Goal: Task Accomplishment & Management: Manage account settings

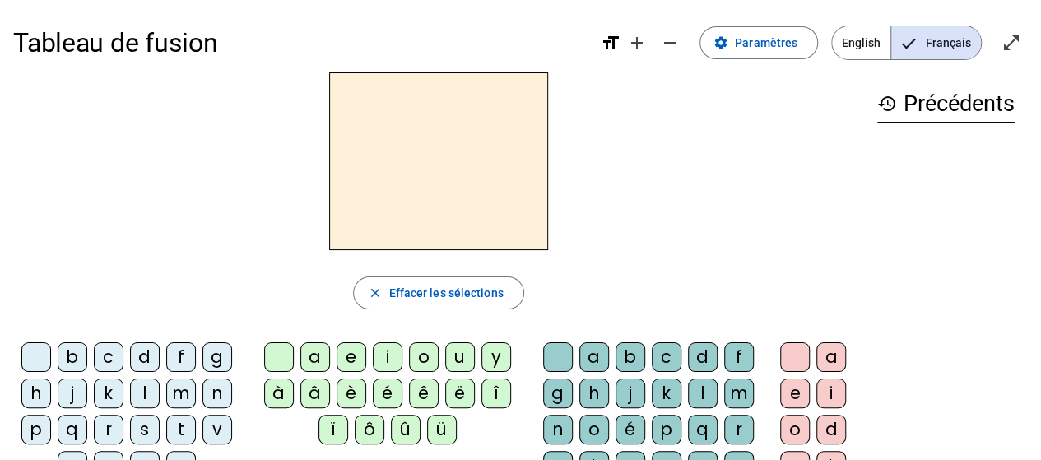
click at [105, 352] on div "c" at bounding box center [109, 357] width 30 height 30
click at [145, 391] on div "l" at bounding box center [145, 394] width 30 height 30
click at [314, 356] on div "a" at bounding box center [315, 357] width 30 height 30
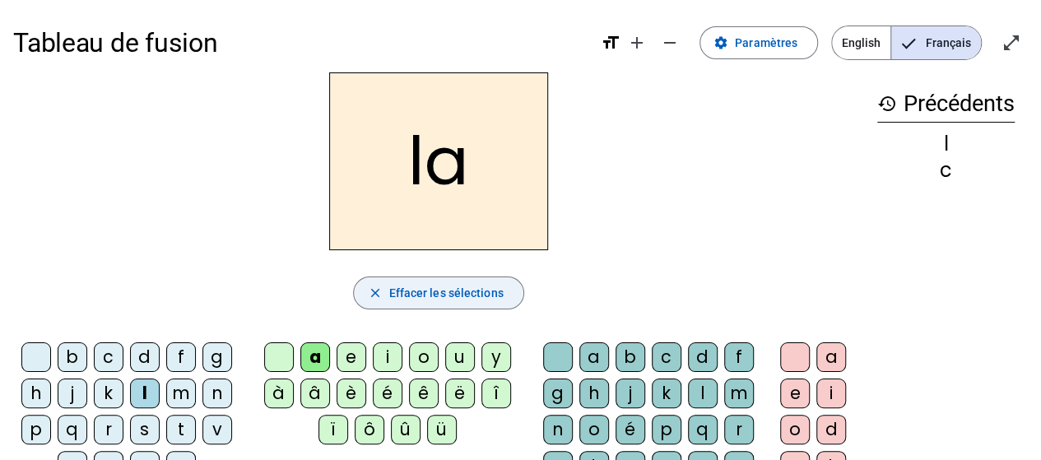
click at [417, 300] on span "Effacer les sélections" at bounding box center [445, 293] width 114 height 20
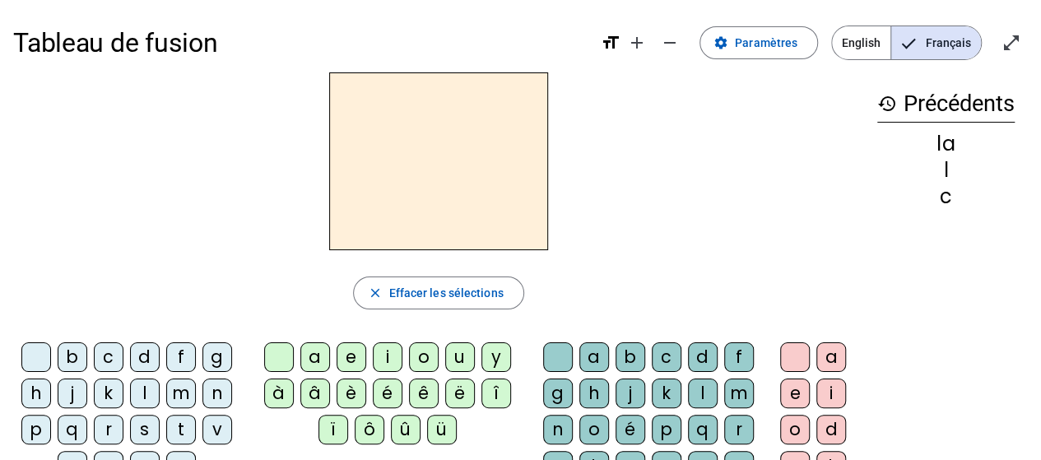
click at [105, 348] on div "c" at bounding box center [109, 357] width 30 height 30
click at [384, 351] on div "i" at bounding box center [388, 357] width 30 height 30
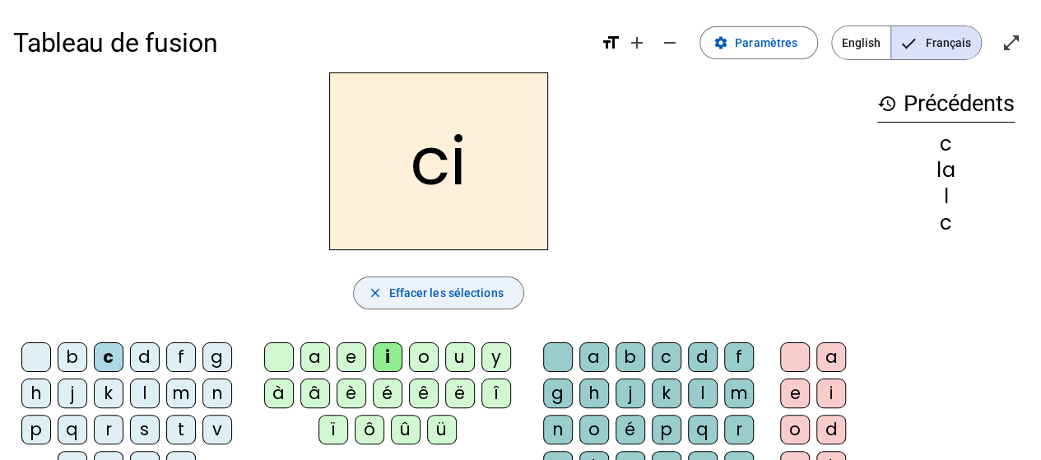
click at [421, 299] on span "Effacer les sélections" at bounding box center [445, 293] width 114 height 20
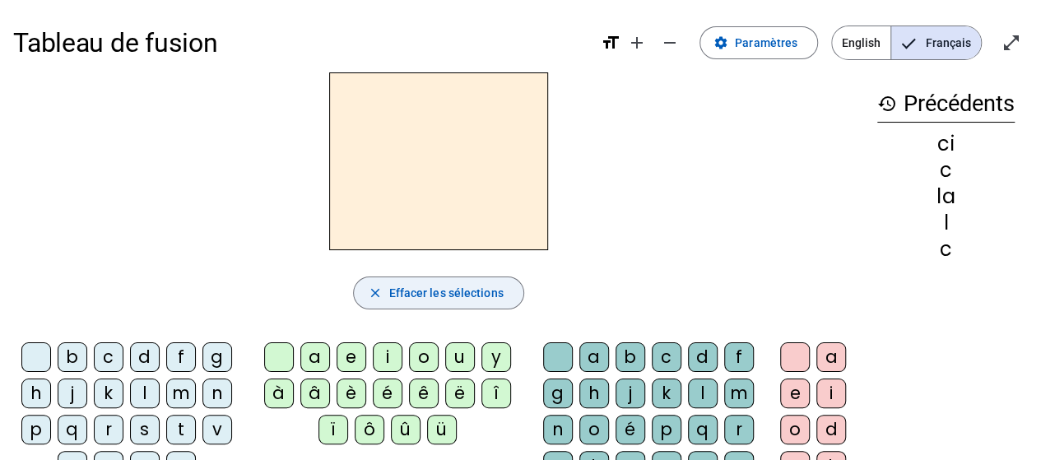
click at [421, 299] on span "Effacer les sélections" at bounding box center [445, 293] width 114 height 20
click at [643, 45] on mat-icon "add" at bounding box center [637, 43] width 20 height 20
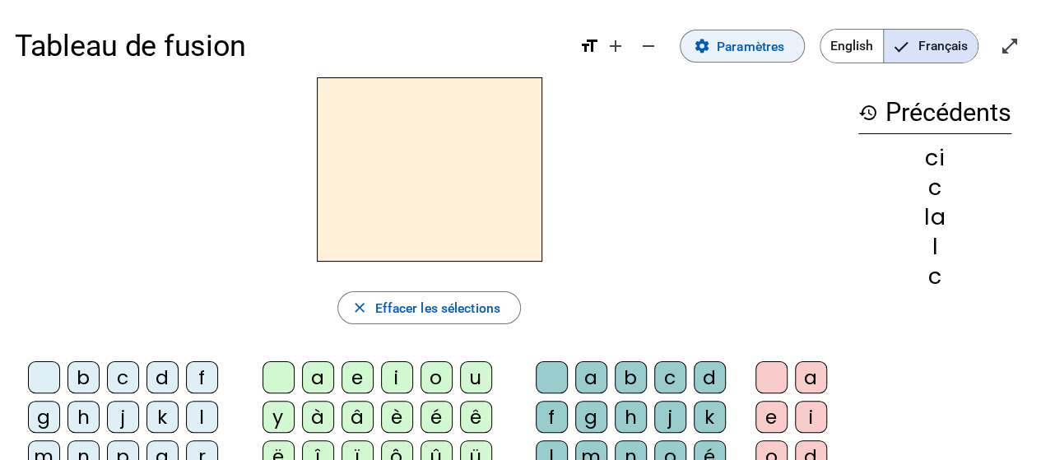
click at [730, 45] on span "Paramètres" at bounding box center [750, 46] width 67 height 22
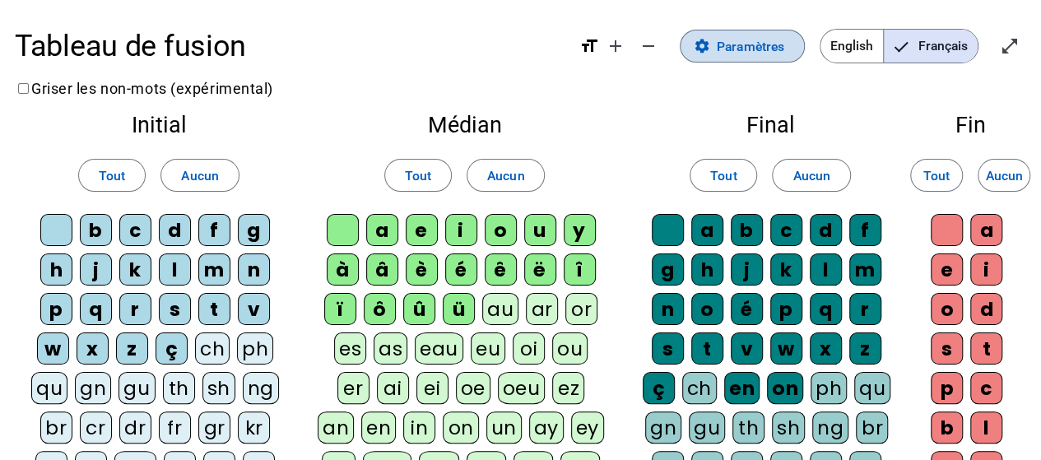
click at [742, 51] on span "Paramètres" at bounding box center [750, 46] width 67 height 22
click at [736, 49] on span "Paramètres" at bounding box center [750, 46] width 67 height 22
click at [714, 47] on span at bounding box center [741, 45] width 123 height 39
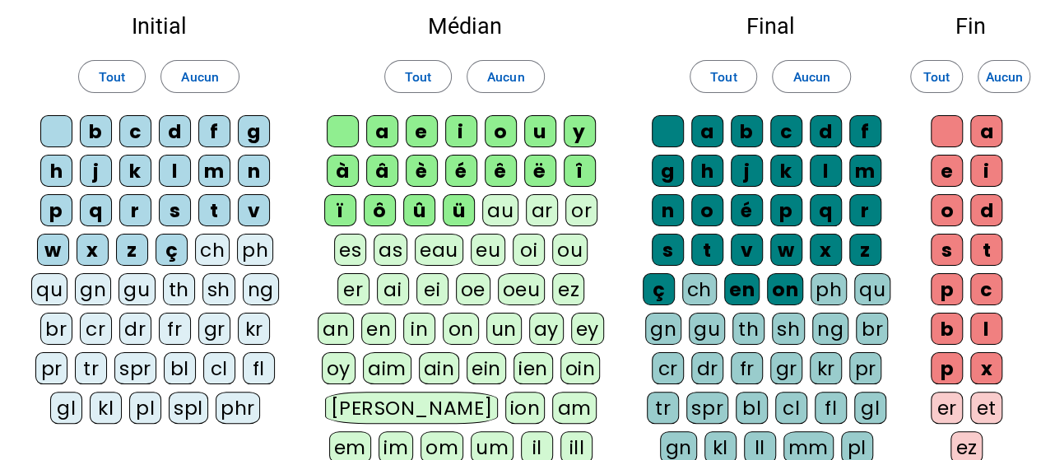
scroll to position [82, 0]
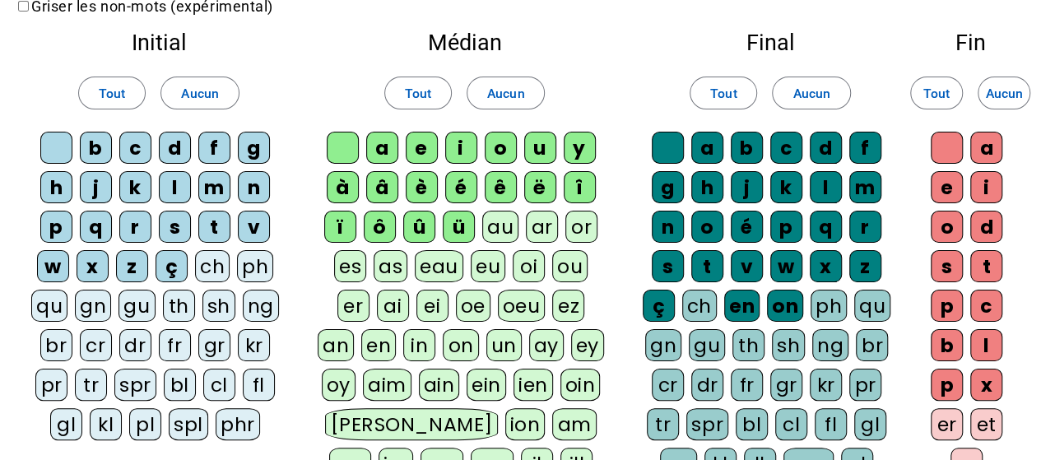
click at [134, 142] on div "c" at bounding box center [135, 148] width 32 height 32
click at [170, 186] on div "l" at bounding box center [175, 187] width 32 height 32
click at [379, 144] on div "a" at bounding box center [382, 148] width 32 height 32
click at [862, 184] on div "m" at bounding box center [865, 187] width 32 height 32
click at [947, 183] on div "e" at bounding box center [947, 187] width 32 height 32
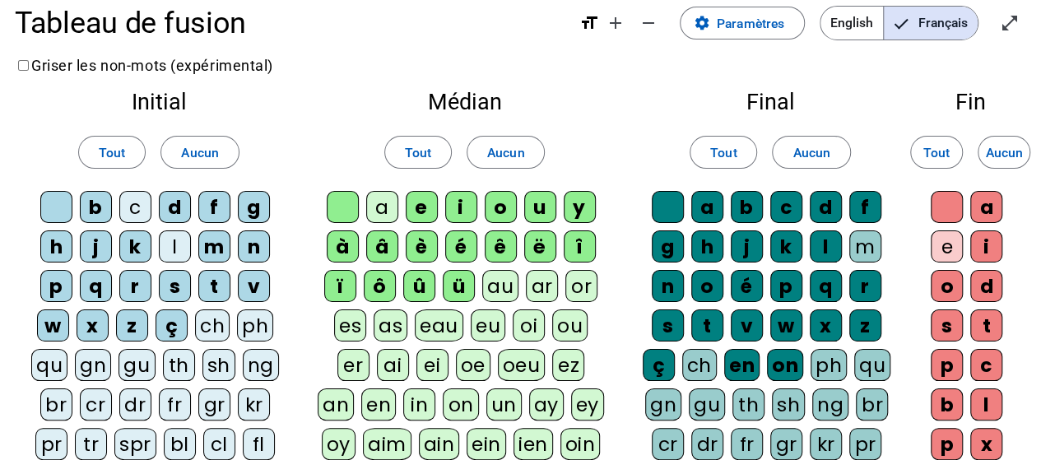
scroll to position [0, 0]
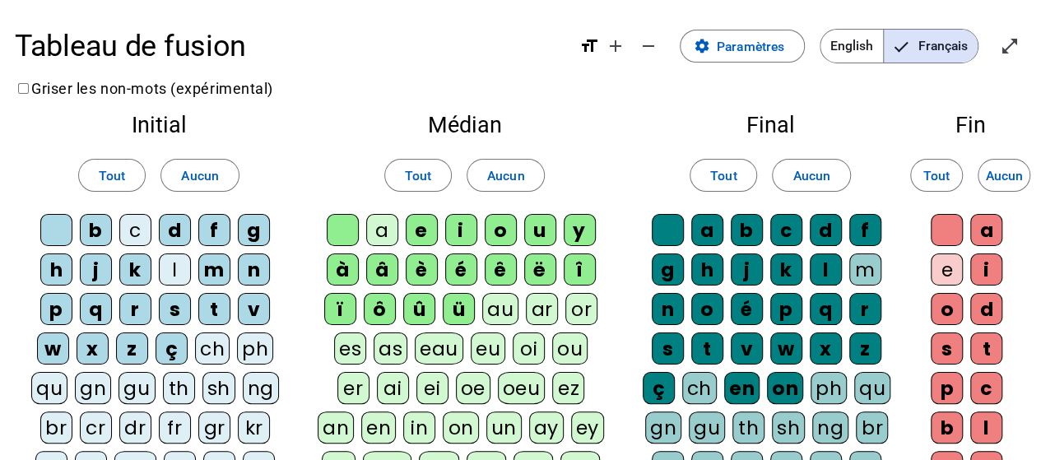
click at [178, 225] on div "d" at bounding box center [175, 230] width 32 height 32
click at [252, 265] on div "n" at bounding box center [254, 269] width 32 height 32
click at [253, 224] on div "g" at bounding box center [254, 230] width 32 height 32
click at [51, 306] on div "p" at bounding box center [56, 309] width 32 height 32
click at [177, 306] on div "s" at bounding box center [175, 309] width 32 height 32
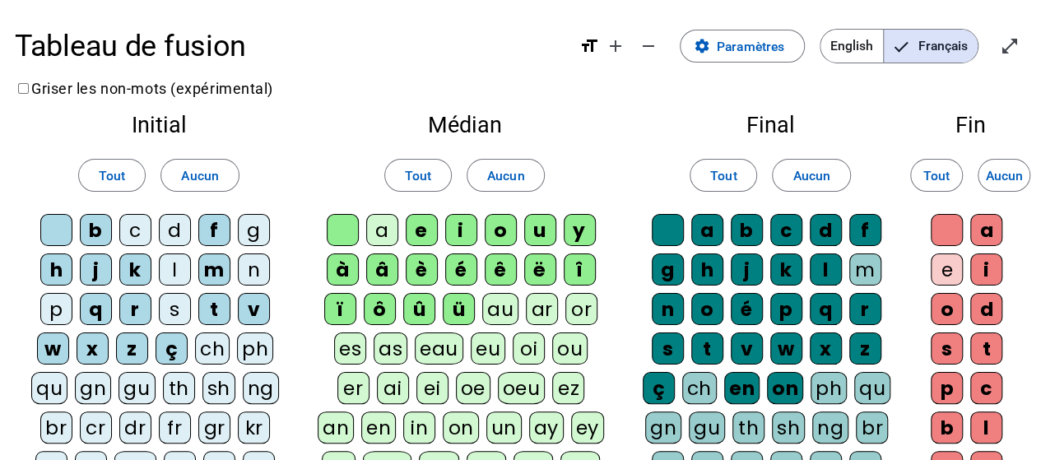
click at [213, 268] on div "m" at bounding box center [214, 269] width 32 height 32
click at [538, 230] on div "u" at bounding box center [540, 230] width 32 height 32
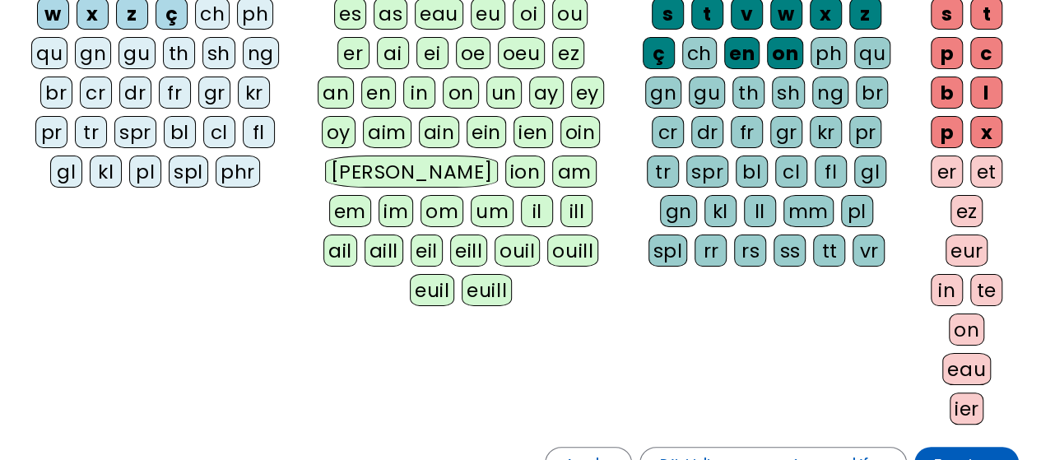
scroll to position [494, 0]
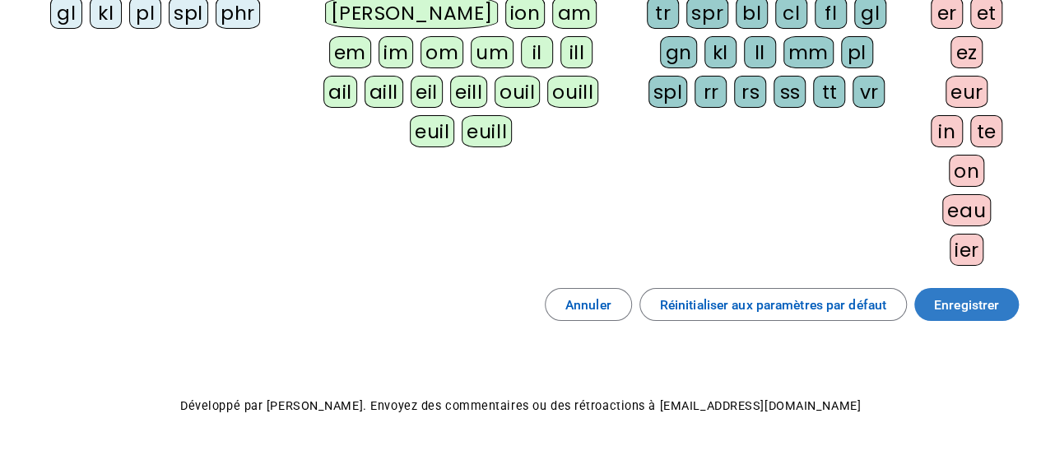
click at [951, 294] on span "Enregistrer" at bounding box center [966, 305] width 65 height 22
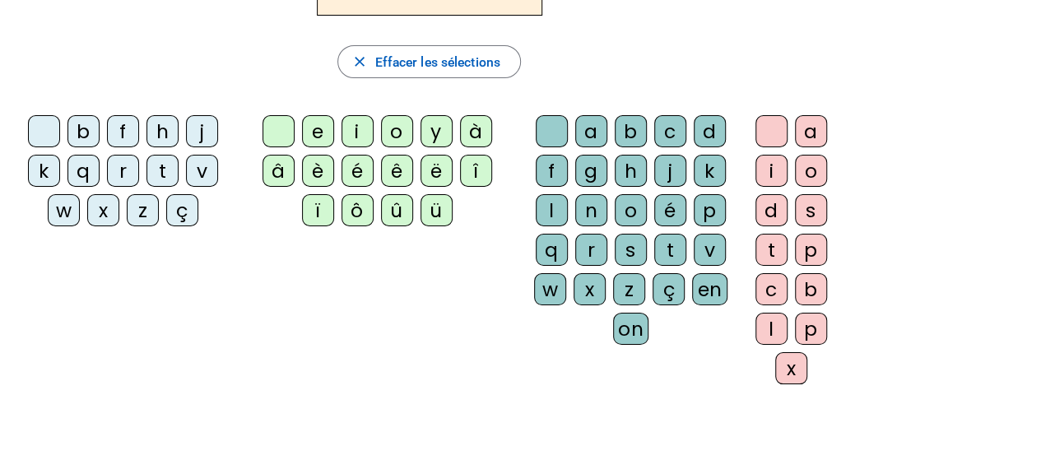
scroll to position [247, 0]
click at [669, 123] on div "c" at bounding box center [670, 130] width 32 height 32
click at [550, 207] on div "l" at bounding box center [552, 209] width 32 height 32
click at [670, 125] on div "c" at bounding box center [670, 130] width 32 height 32
click at [552, 203] on div "l" at bounding box center [552, 209] width 32 height 32
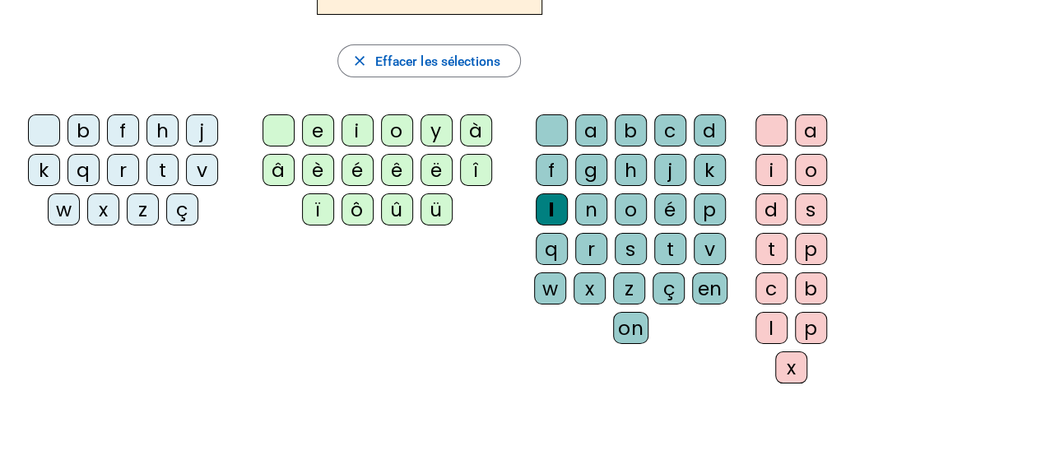
click at [808, 125] on div "a" at bounding box center [811, 130] width 32 height 32
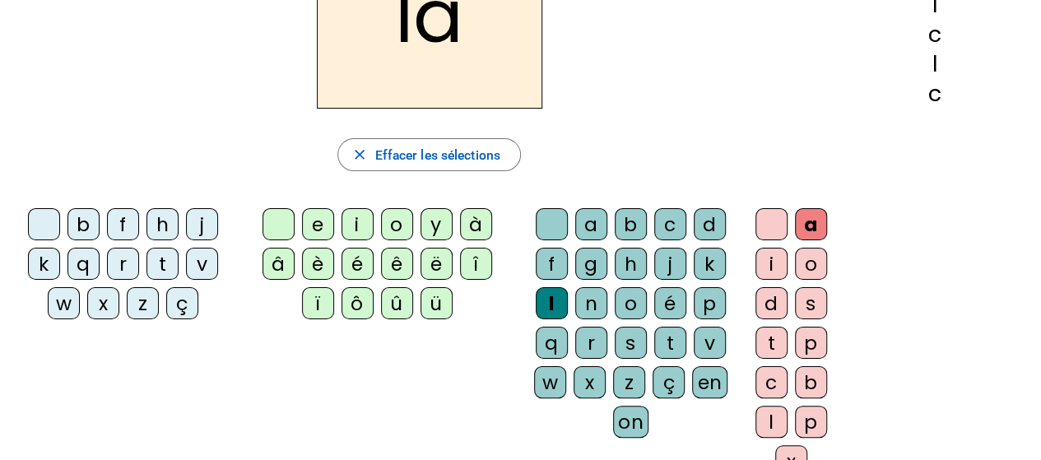
scroll to position [128, 0]
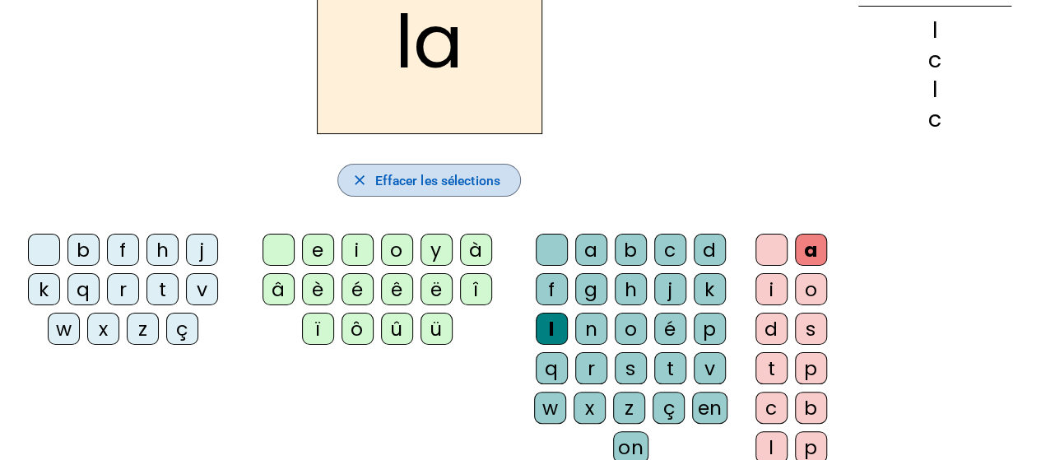
click at [430, 174] on span "Effacer les sélections" at bounding box center [436, 181] width 125 height 22
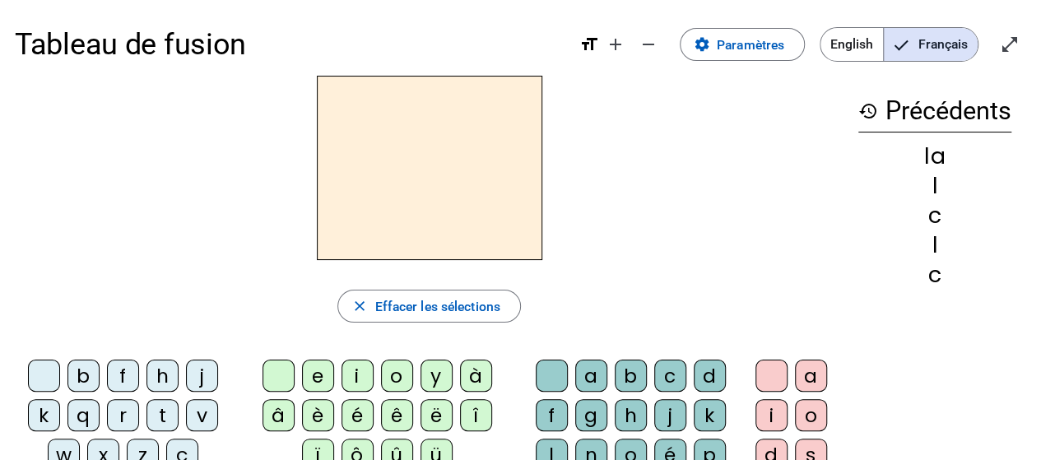
scroll to position [0, 0]
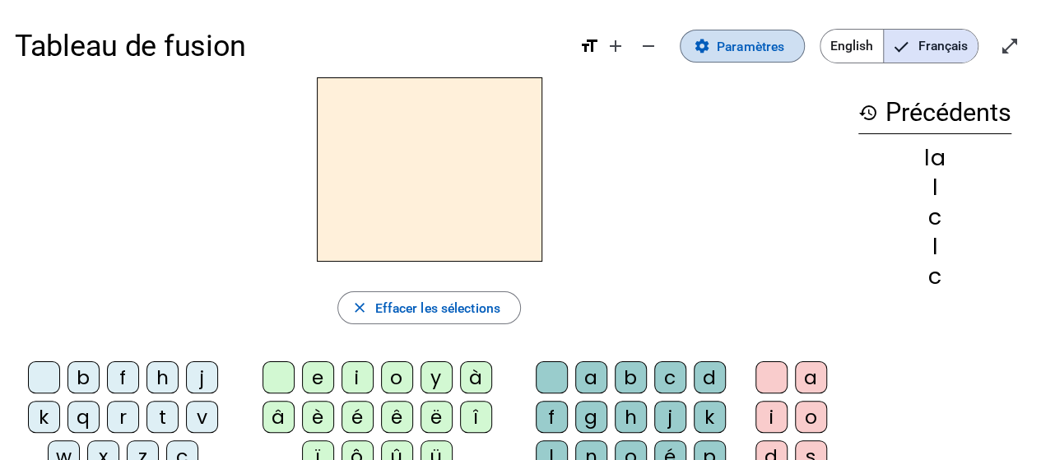
click at [758, 49] on span "Paramètres" at bounding box center [750, 46] width 67 height 22
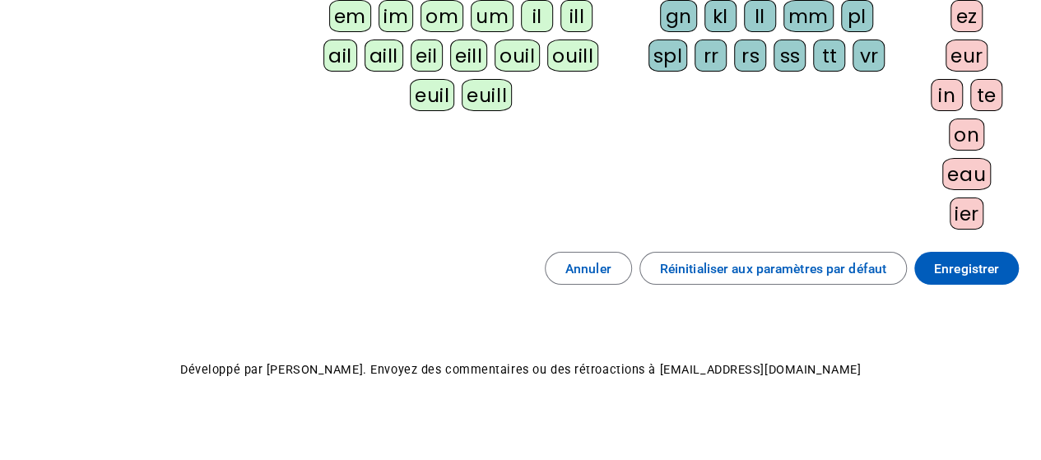
scroll to position [541, 0]
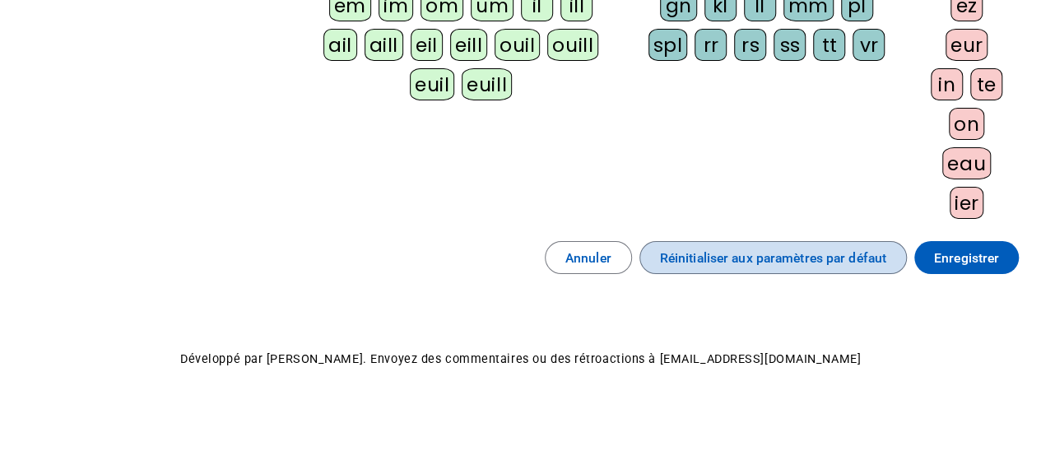
click at [731, 258] on span "Réinitialiser aux paramètres par défaut" at bounding box center [773, 258] width 226 height 22
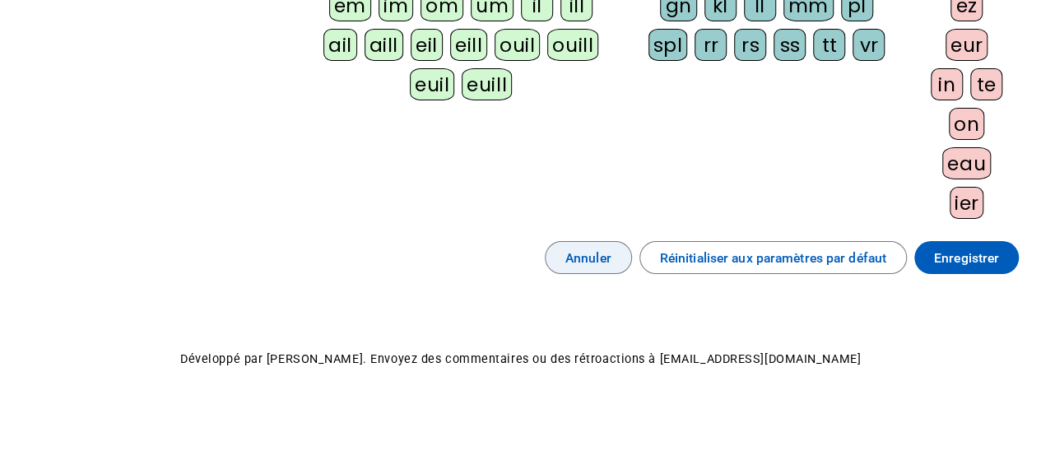
click at [600, 249] on span "Annuler" at bounding box center [588, 258] width 46 height 22
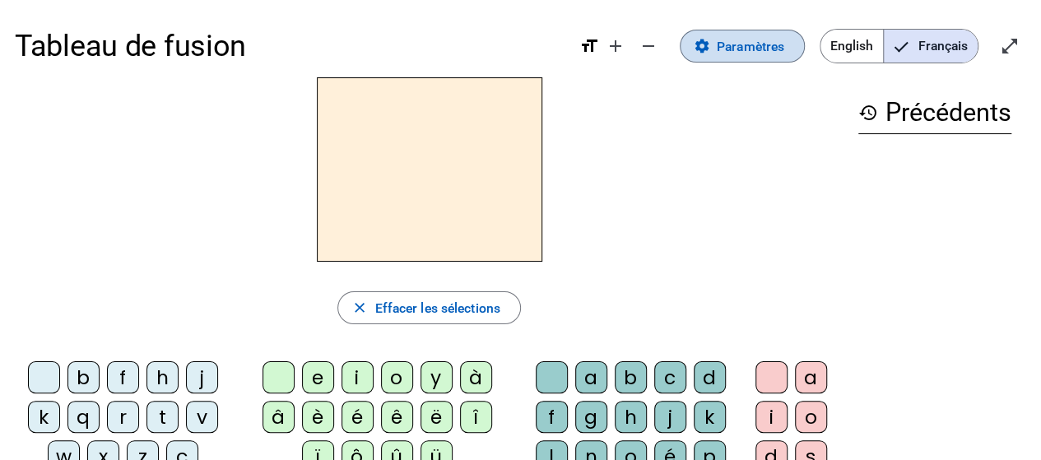
click at [741, 53] on span "Paramètres" at bounding box center [750, 46] width 67 height 22
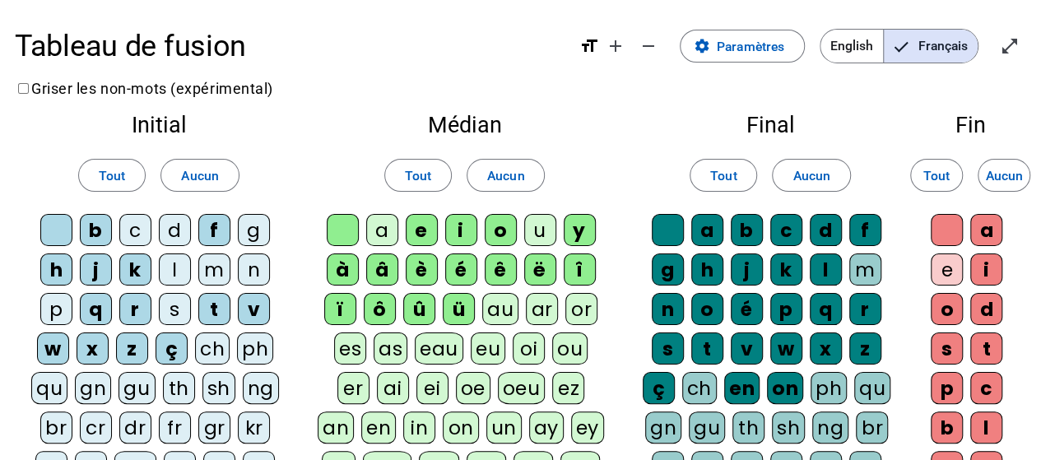
click at [136, 226] on div "c" at bounding box center [135, 230] width 32 height 32
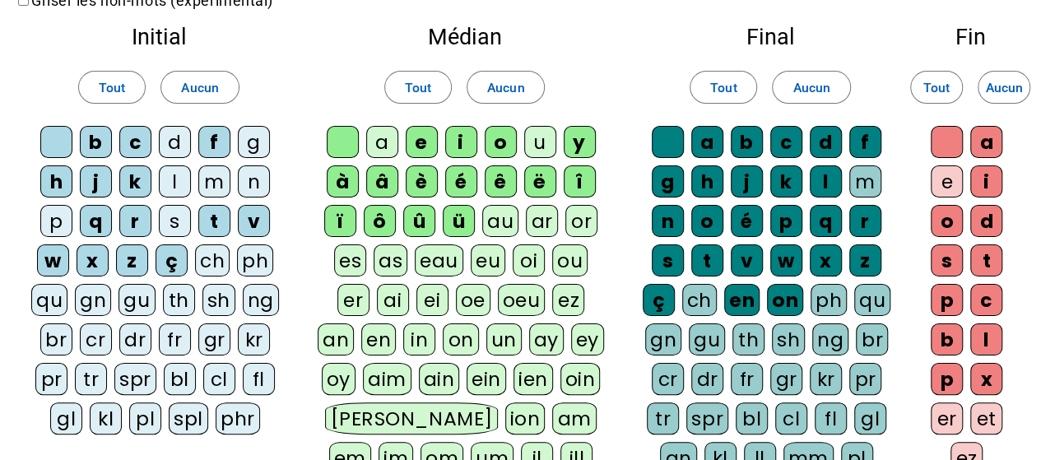
scroll to position [82, 0]
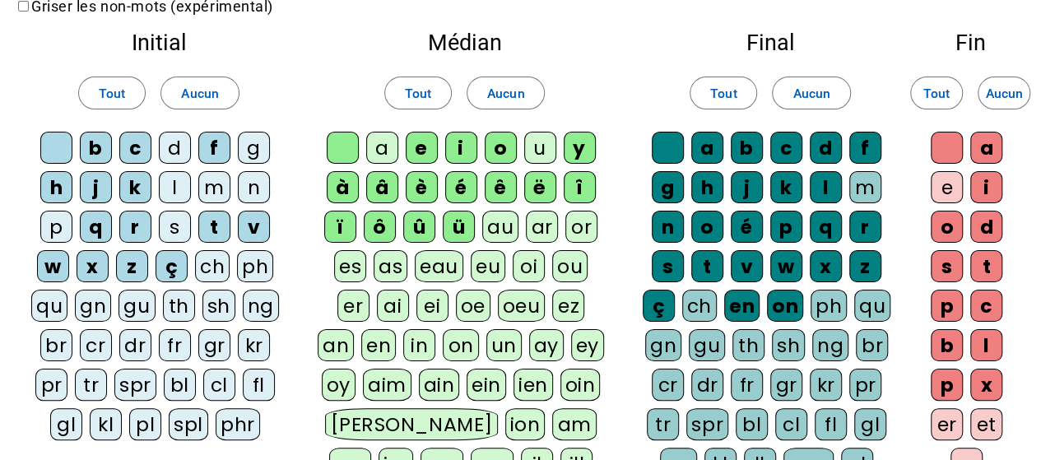
click at [174, 185] on div "l" at bounding box center [175, 187] width 32 height 32
click at [708, 145] on div "a" at bounding box center [707, 148] width 32 height 32
click at [168, 179] on div "l" at bounding box center [175, 187] width 32 height 32
click at [137, 144] on div "c" at bounding box center [135, 148] width 32 height 32
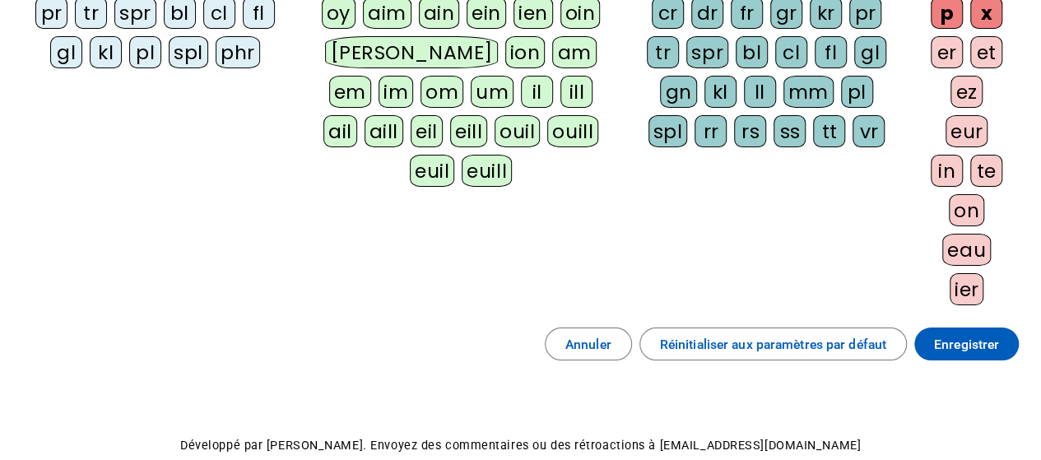
scroll to position [494, 0]
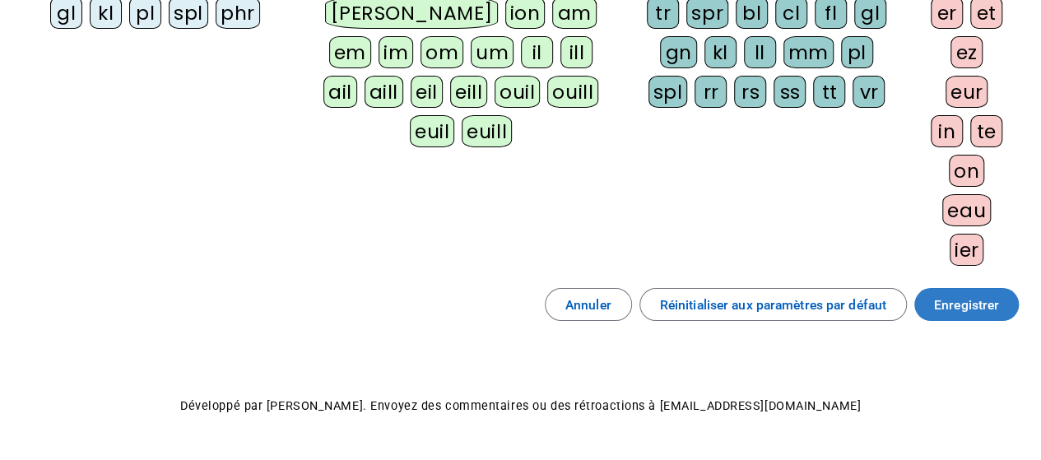
click at [973, 297] on span "Enregistrer" at bounding box center [966, 305] width 65 height 22
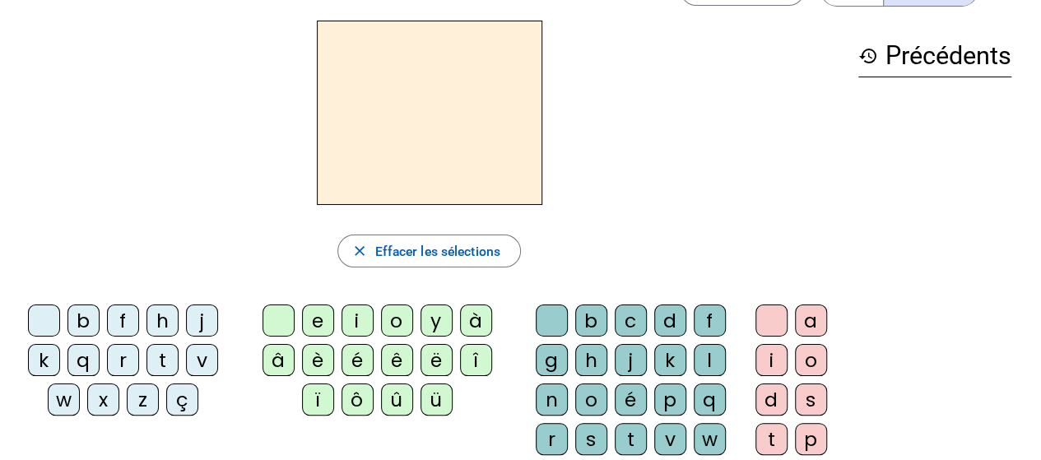
scroll to position [82, 0]
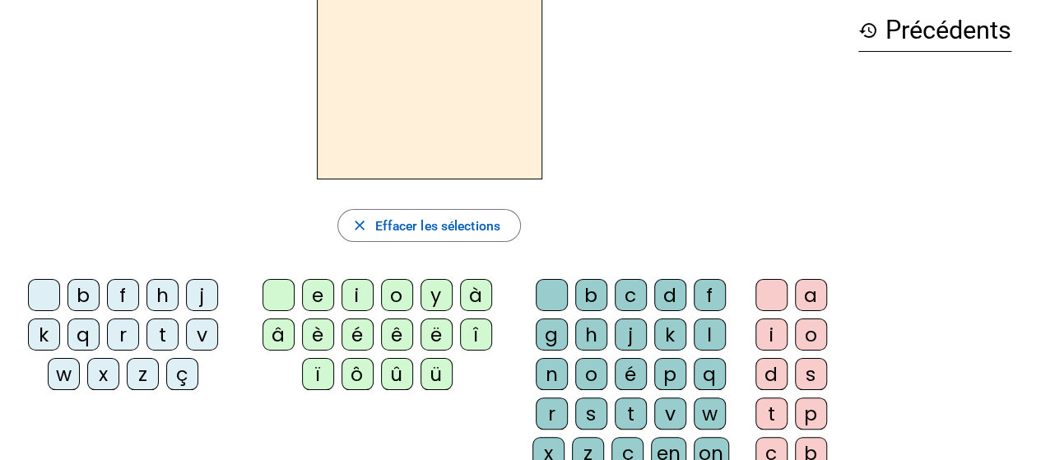
click at [632, 290] on div "c" at bounding box center [631, 295] width 32 height 32
click at [708, 332] on div "l" at bounding box center [710, 334] width 32 height 32
click at [628, 293] on div "c" at bounding box center [631, 295] width 32 height 32
click at [704, 328] on div "l" at bounding box center [710, 334] width 32 height 32
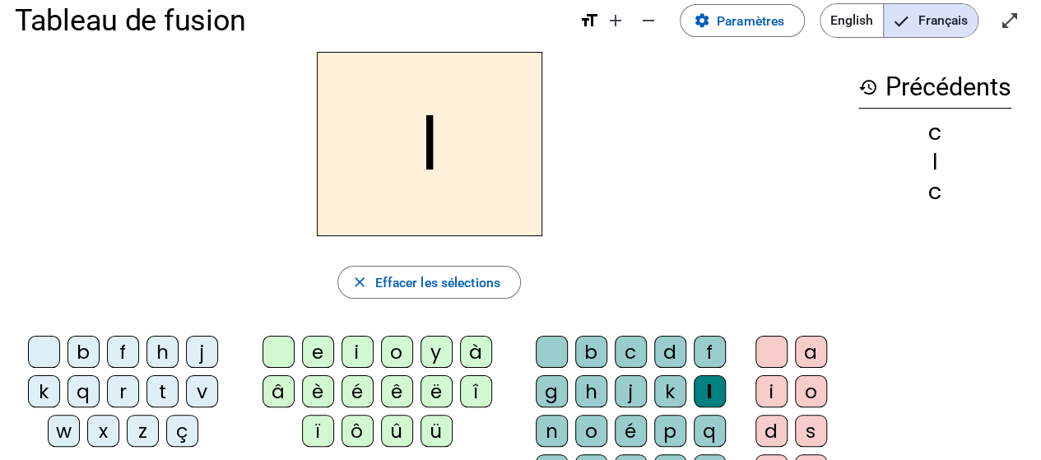
scroll to position [0, 0]
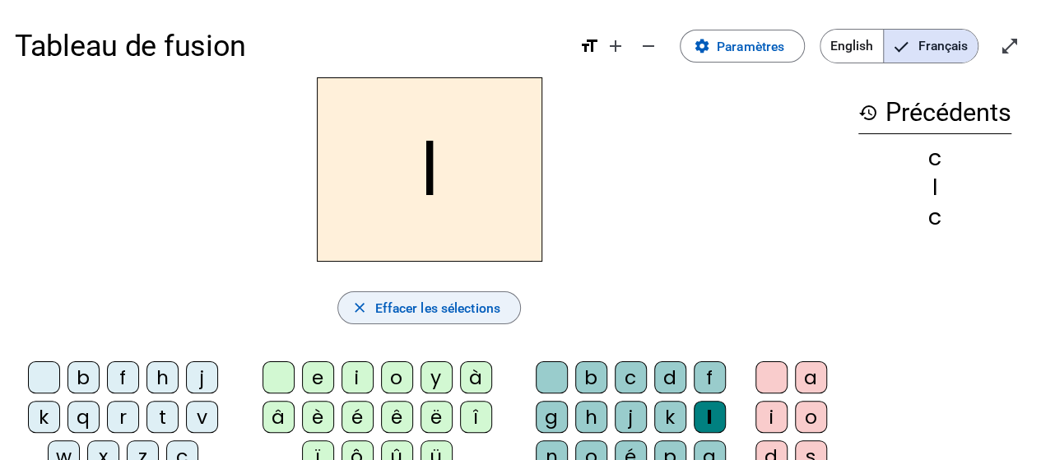
click at [361, 307] on mat-icon "close" at bounding box center [359, 308] width 16 height 16
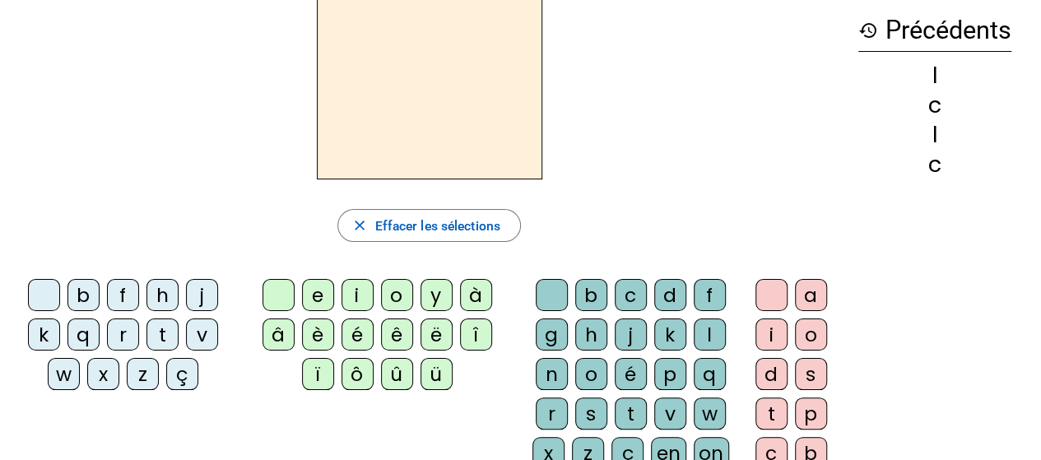
scroll to position [82, 0]
click at [628, 283] on div "c" at bounding box center [631, 295] width 32 height 32
click at [710, 331] on div "l" at bounding box center [710, 334] width 32 height 32
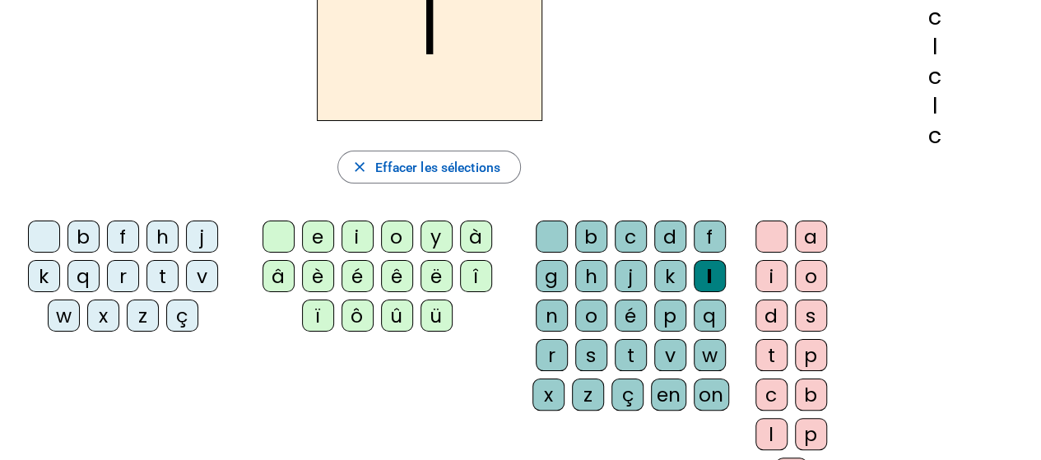
scroll to position [165, 0]
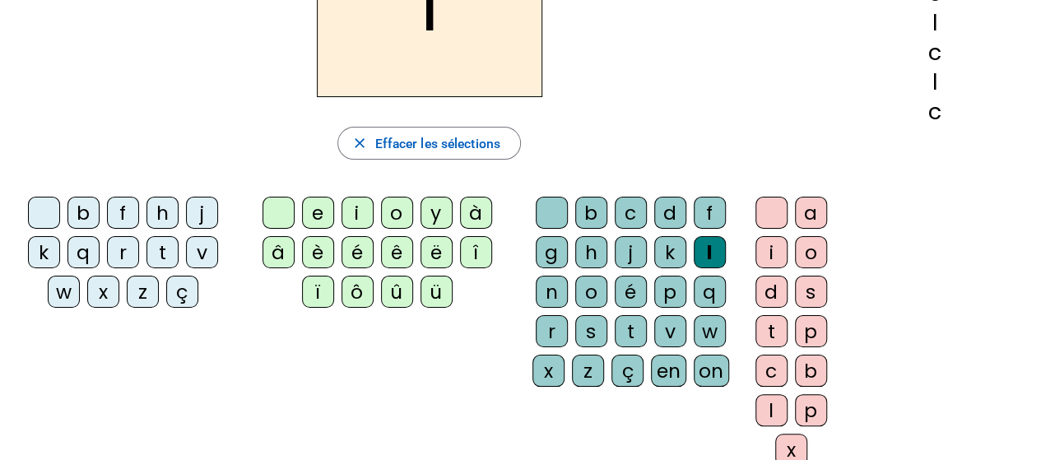
click at [79, 209] on div "b" at bounding box center [83, 213] width 32 height 32
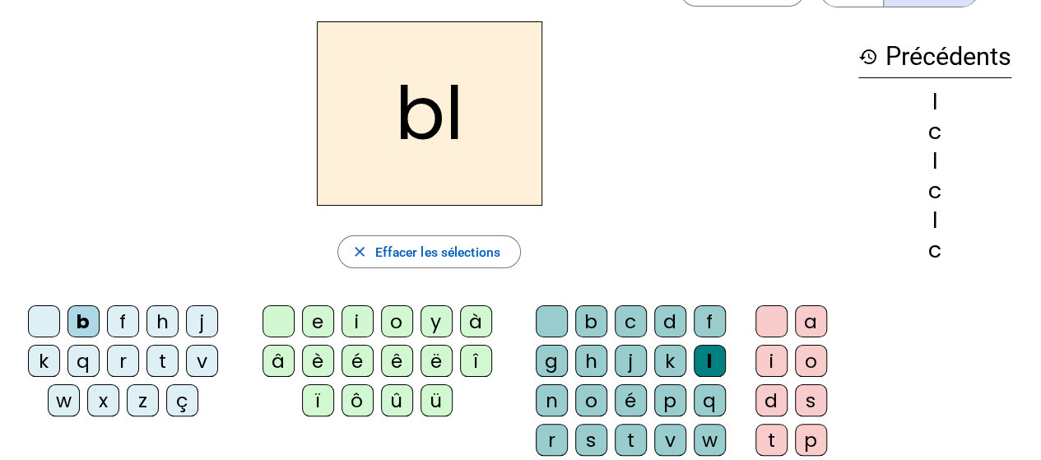
scroll to position [82, 0]
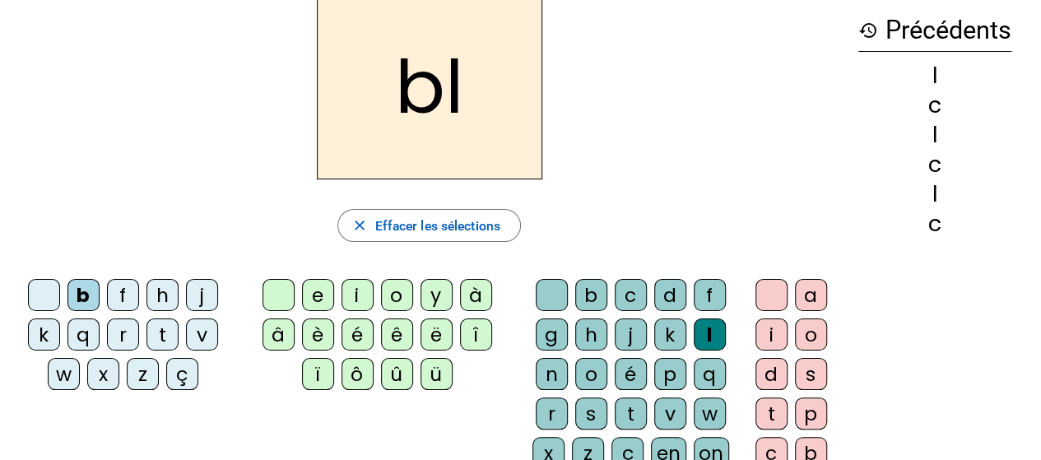
click at [313, 290] on div "e" at bounding box center [318, 295] width 32 height 32
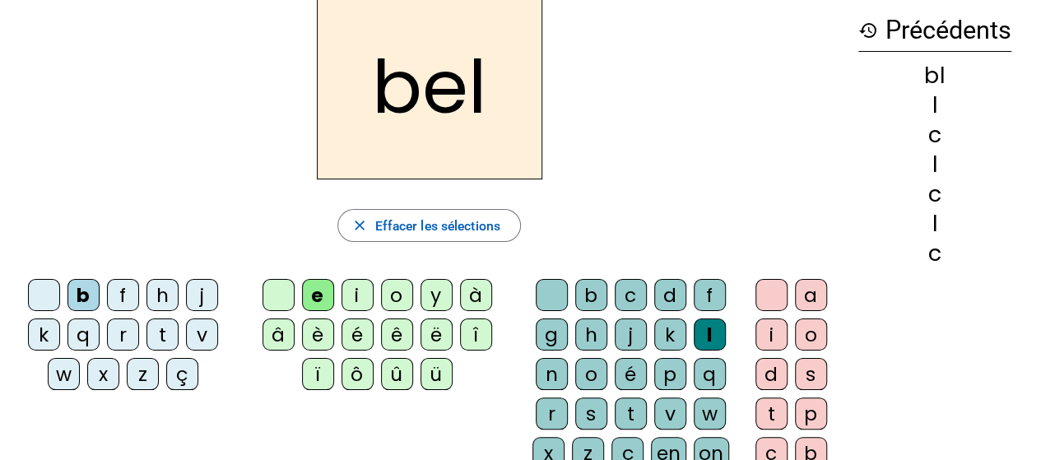
scroll to position [0, 0]
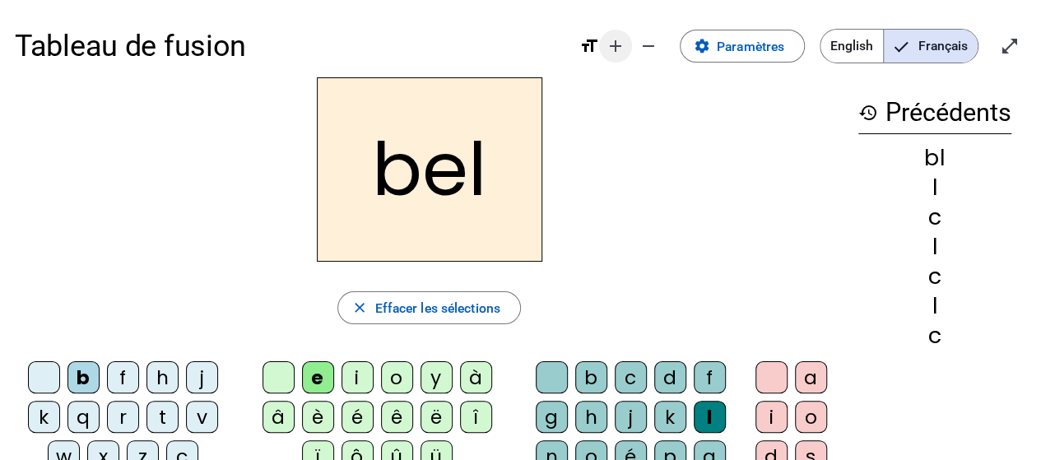
click at [617, 44] on mat-icon "add" at bounding box center [616, 46] width 20 height 20
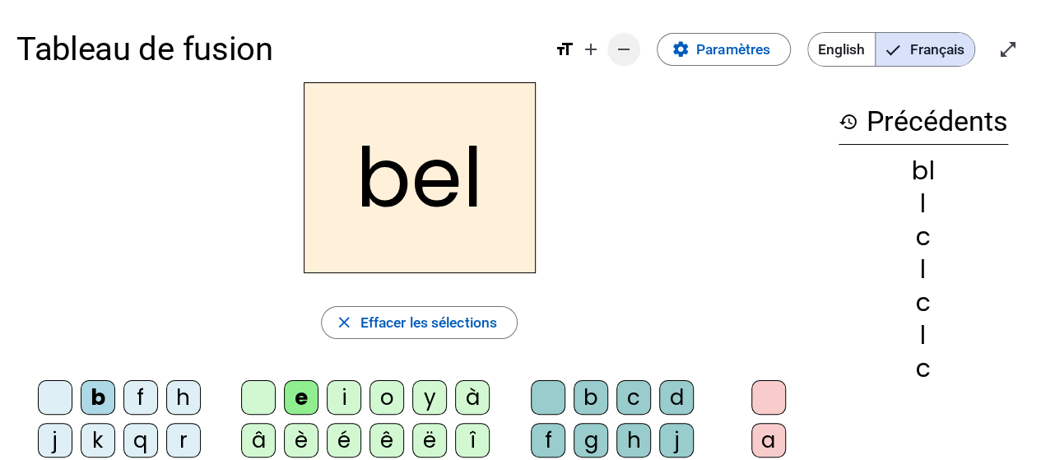
click at [620, 49] on mat-icon "remove" at bounding box center [624, 49] width 20 height 20
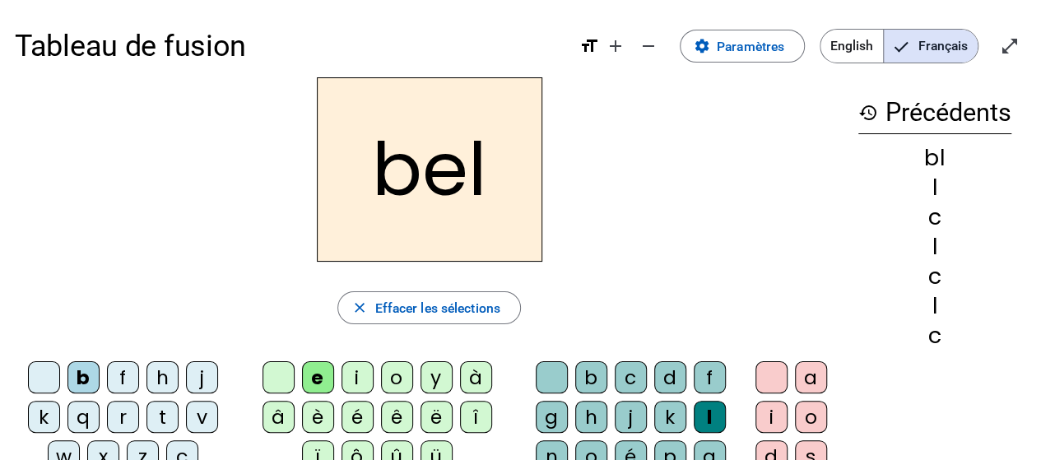
click at [587, 39] on mat-icon "format_size" at bounding box center [589, 46] width 20 height 20
click at [588, 44] on mat-icon "format_size" at bounding box center [589, 46] width 20 height 20
click at [1011, 42] on mat-icon "open_in_full" at bounding box center [1010, 46] width 20 height 20
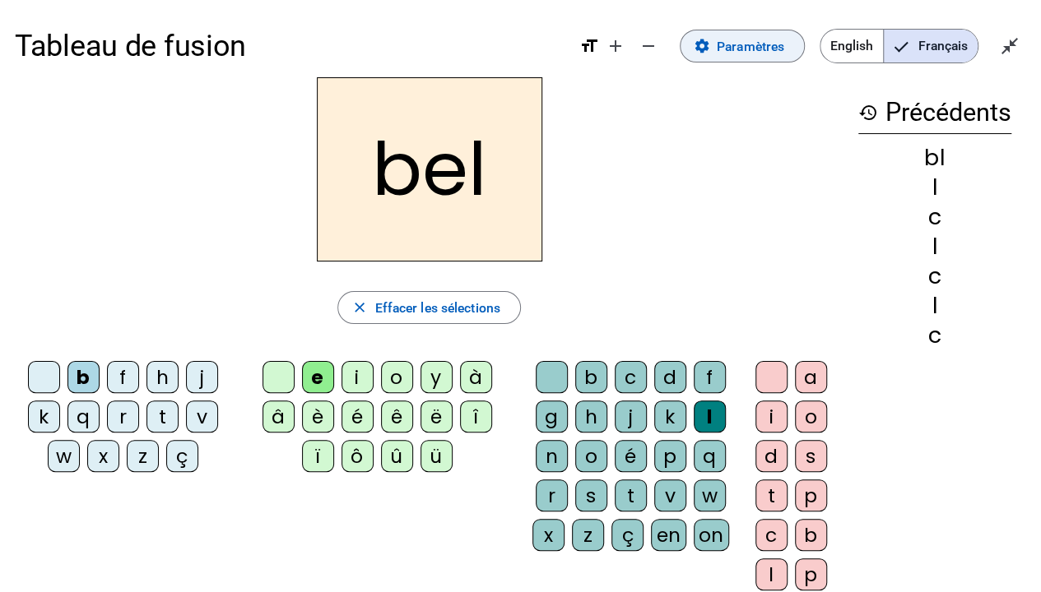
click at [755, 47] on span "Paramètres" at bounding box center [750, 46] width 67 height 22
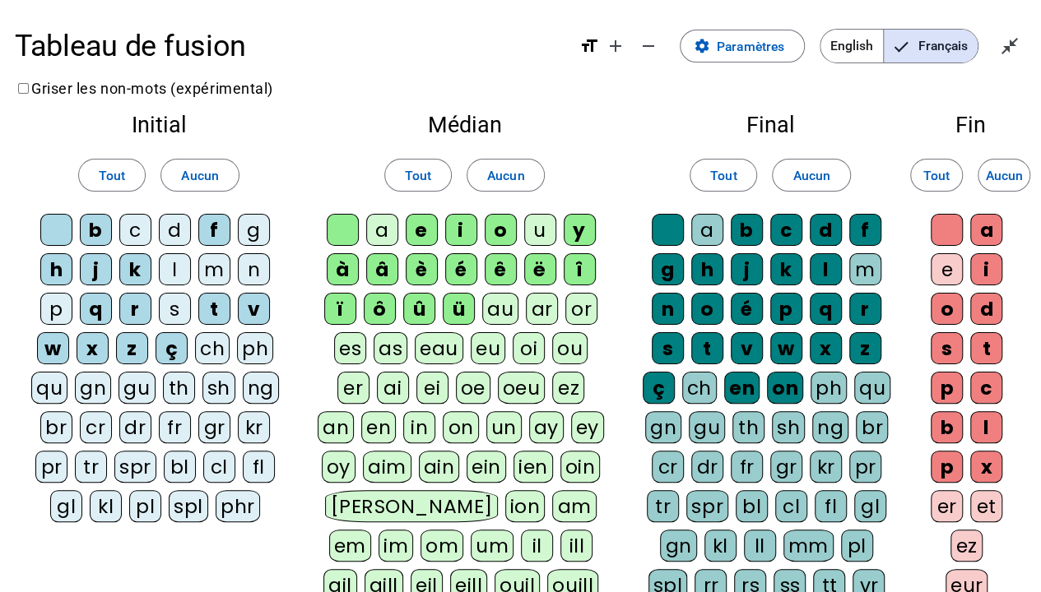
click at [137, 227] on div "c" at bounding box center [135, 230] width 32 height 32
click at [176, 270] on div "l" at bounding box center [175, 269] width 32 height 32
click at [382, 230] on div "a" at bounding box center [382, 230] width 32 height 32
click at [216, 267] on div "m" at bounding box center [214, 269] width 32 height 32
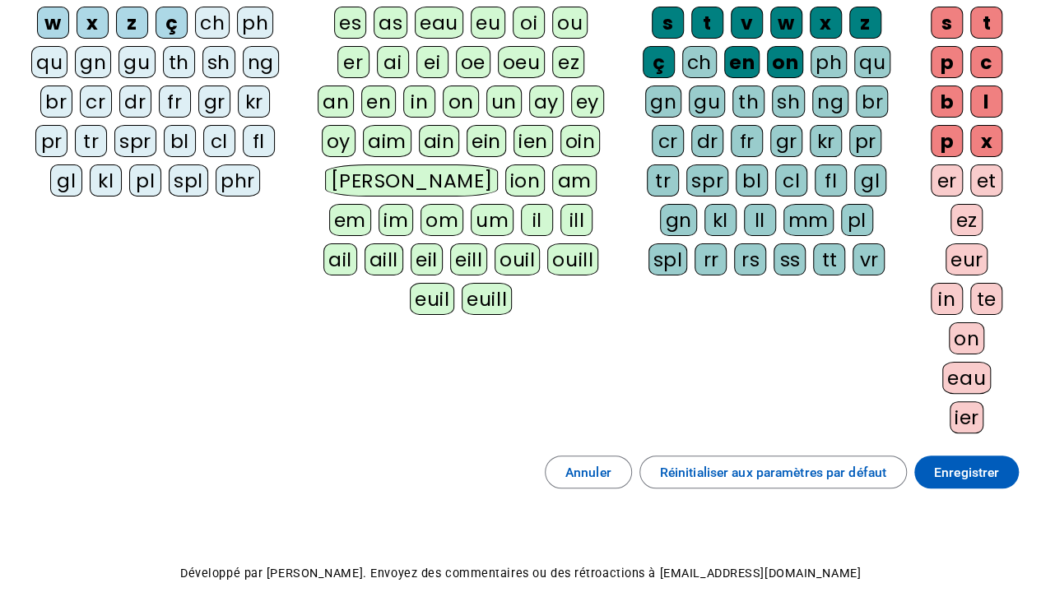
scroll to position [329, 0]
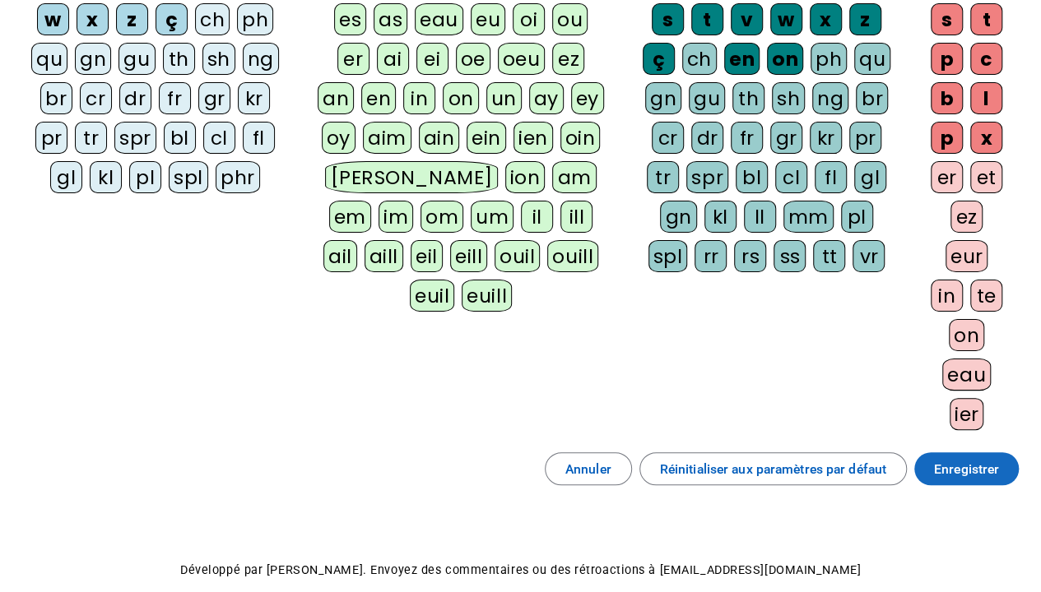
click at [959, 458] on span "Enregistrer" at bounding box center [966, 469] width 65 height 22
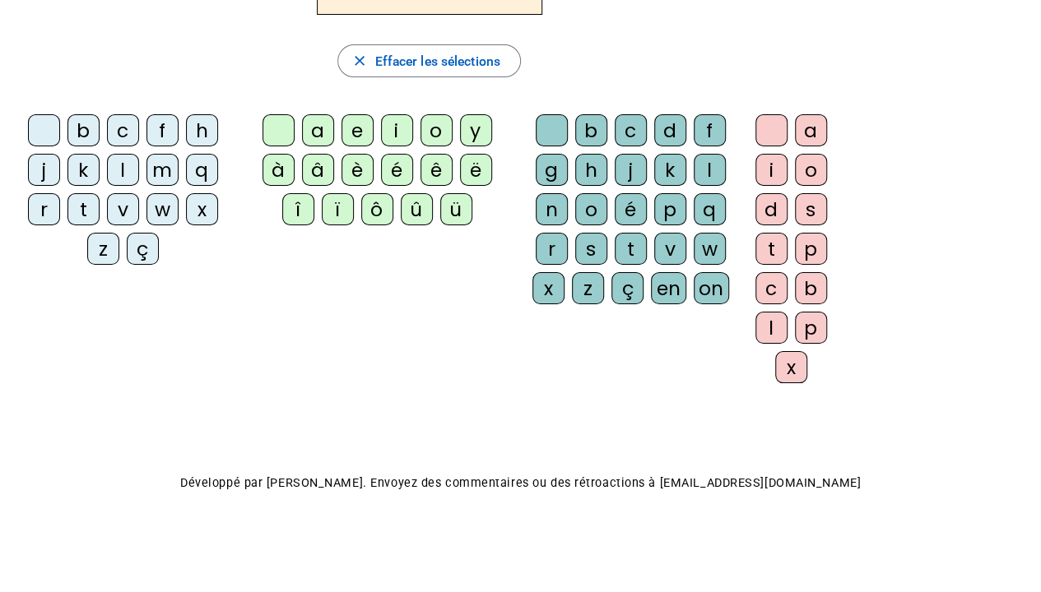
scroll to position [163, 0]
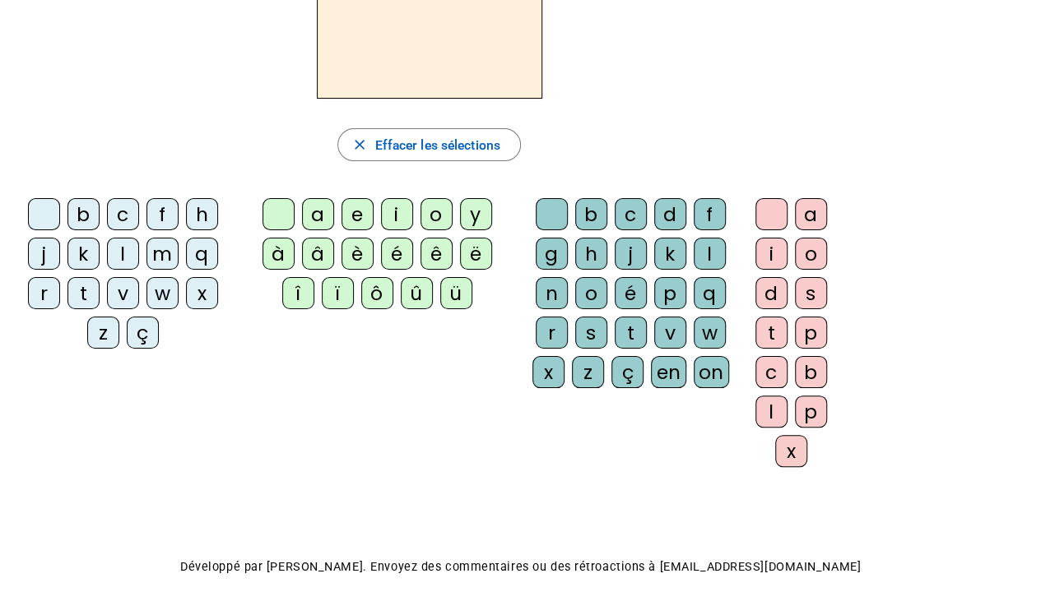
click at [123, 211] on div "c" at bounding box center [123, 214] width 32 height 32
click at [120, 249] on div "l" at bounding box center [123, 254] width 32 height 32
click at [323, 214] on div "a" at bounding box center [318, 214] width 32 height 32
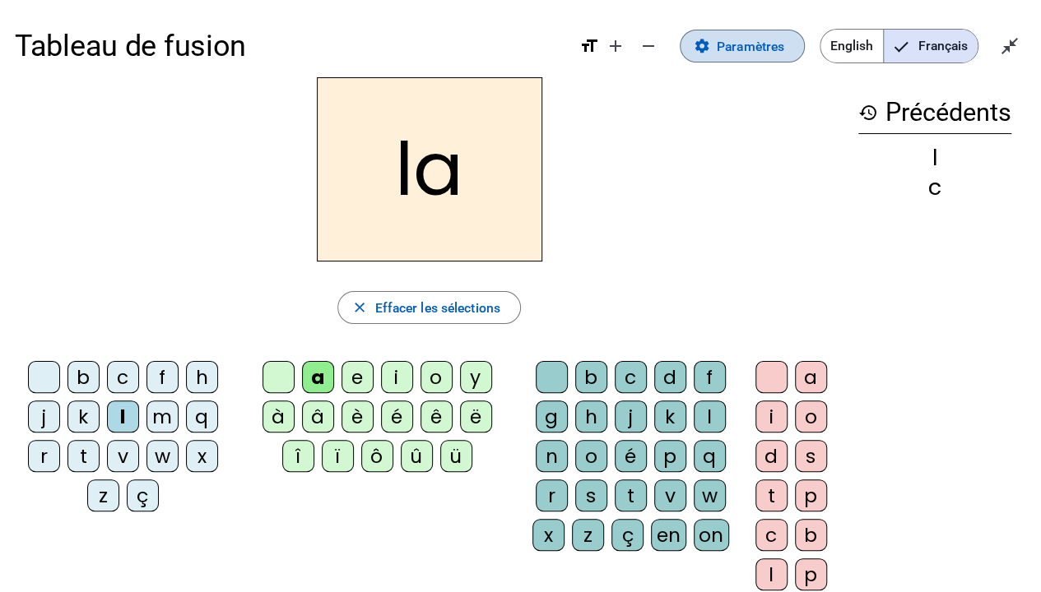
click at [769, 45] on span "Paramètres" at bounding box center [750, 46] width 67 height 22
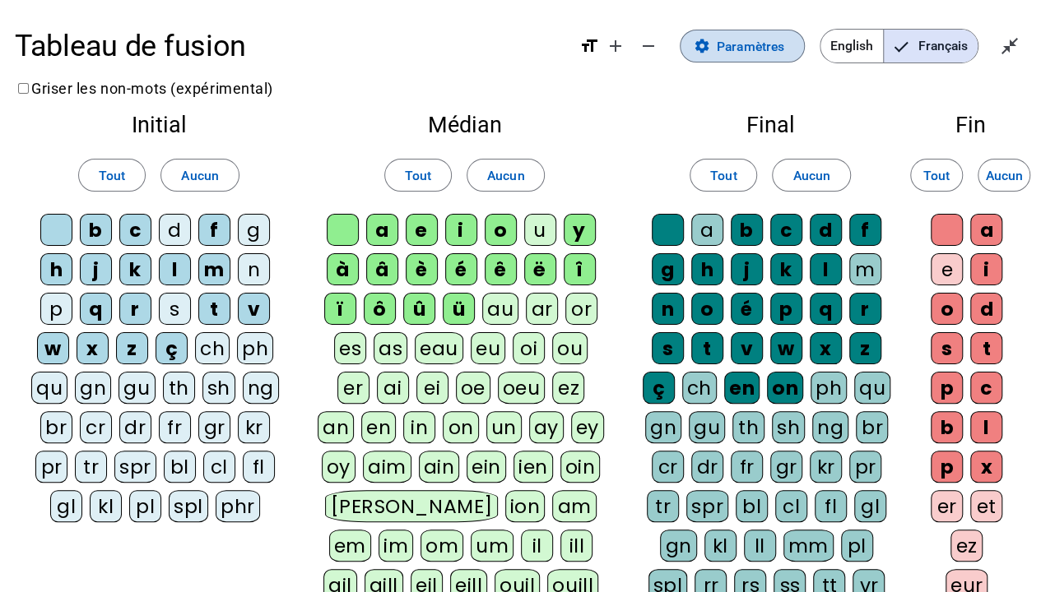
click at [749, 38] on span "Paramètres" at bounding box center [750, 46] width 67 height 22
click at [749, 48] on span "Paramètres" at bounding box center [750, 46] width 67 height 22
click at [654, 46] on mat-icon "remove" at bounding box center [649, 46] width 20 height 20
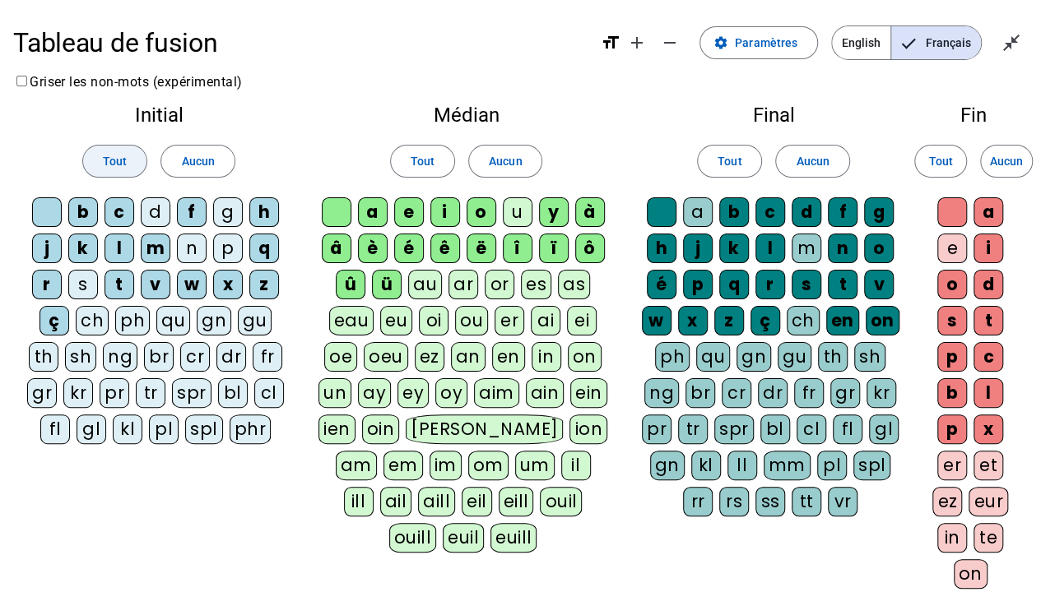
click at [114, 159] on span "Tout" at bounding box center [115, 161] width 24 height 20
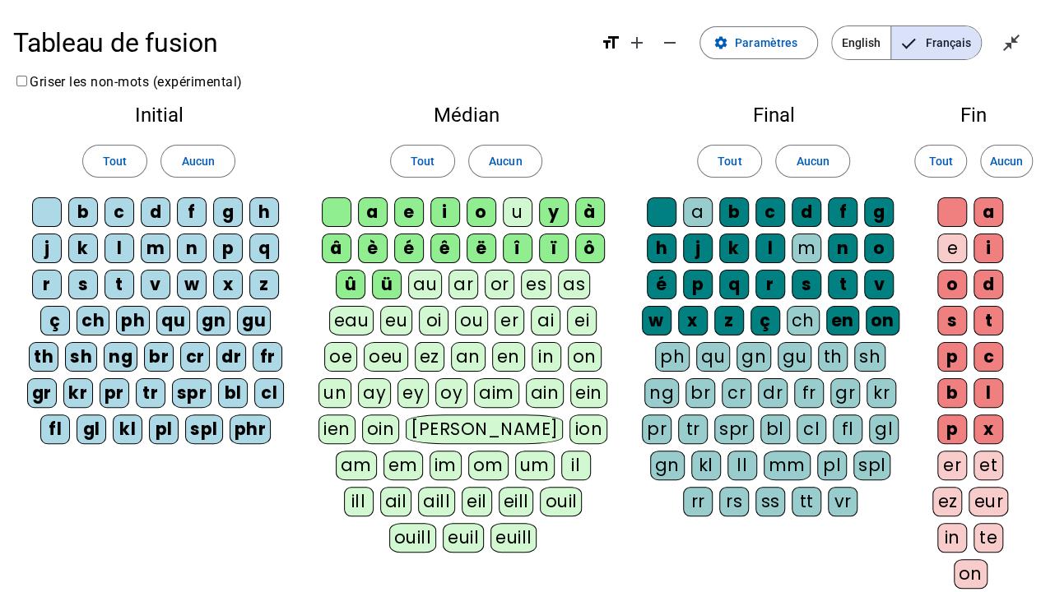
click at [117, 205] on div "c" at bounding box center [120, 212] width 30 height 30
click at [118, 245] on div "l" at bounding box center [120, 249] width 30 height 30
click at [367, 205] on div "a" at bounding box center [373, 212] width 30 height 30
click at [727, 166] on span "Tout" at bounding box center [730, 161] width 24 height 20
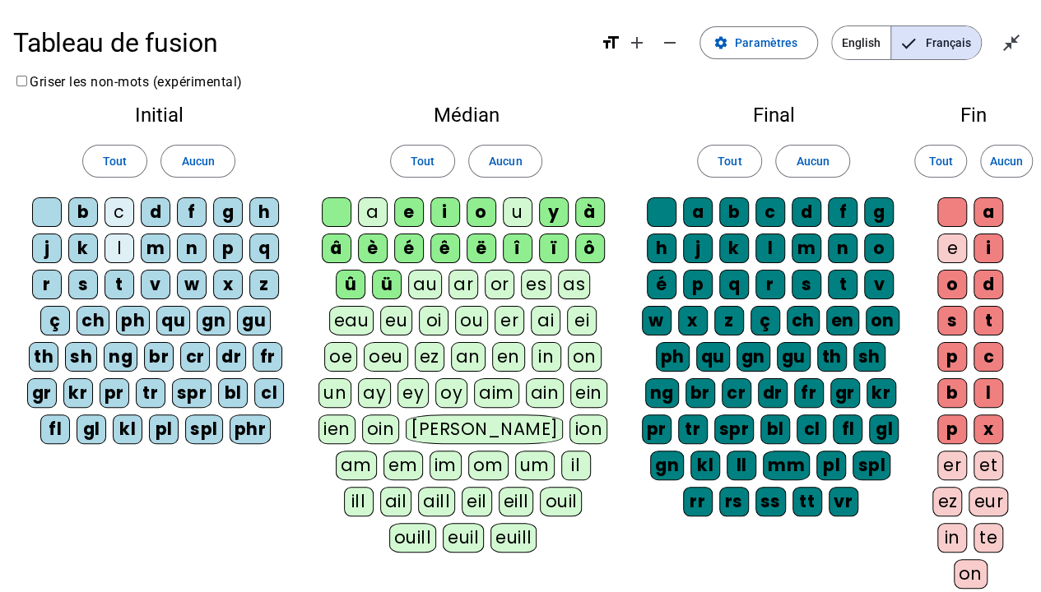
click at [808, 244] on div "m" at bounding box center [807, 249] width 30 height 30
click at [950, 245] on div "e" at bounding box center [952, 249] width 30 height 30
click at [950, 249] on div "e" at bounding box center [952, 249] width 30 height 30
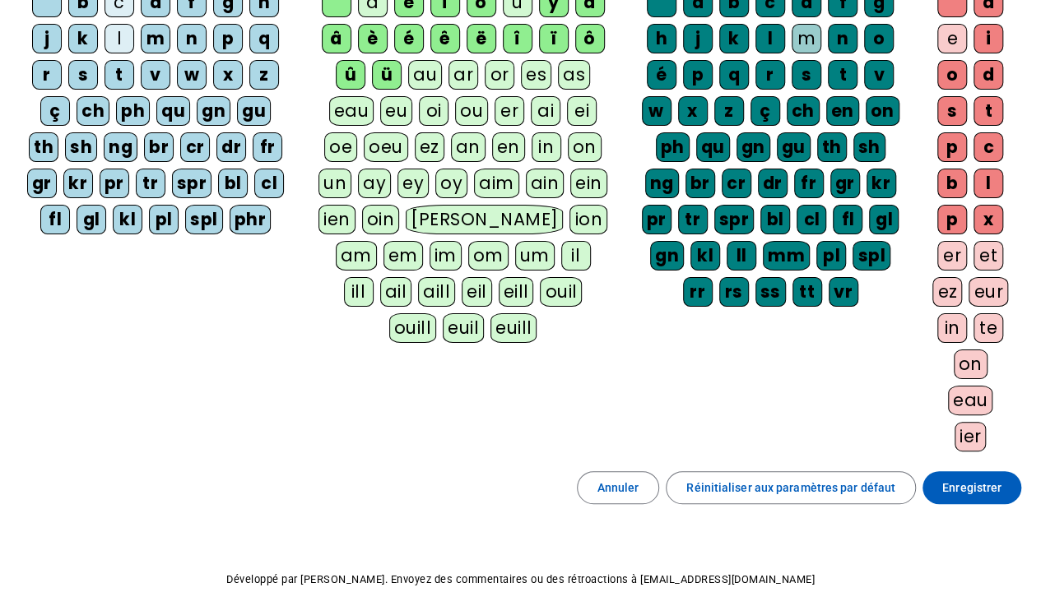
scroll to position [247, 0]
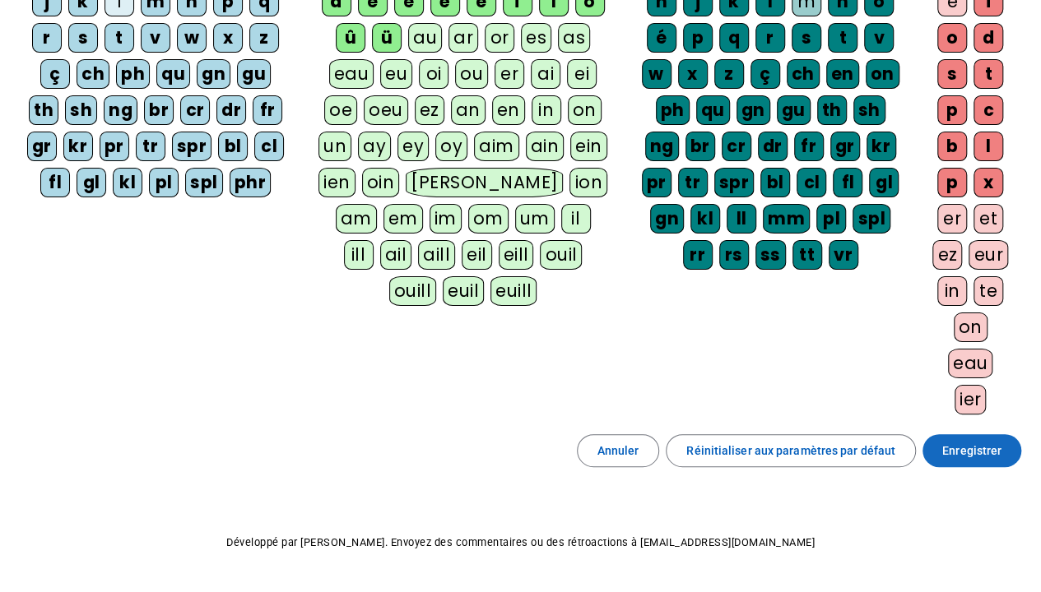
click at [979, 441] on span "Enregistrer" at bounding box center [971, 451] width 59 height 20
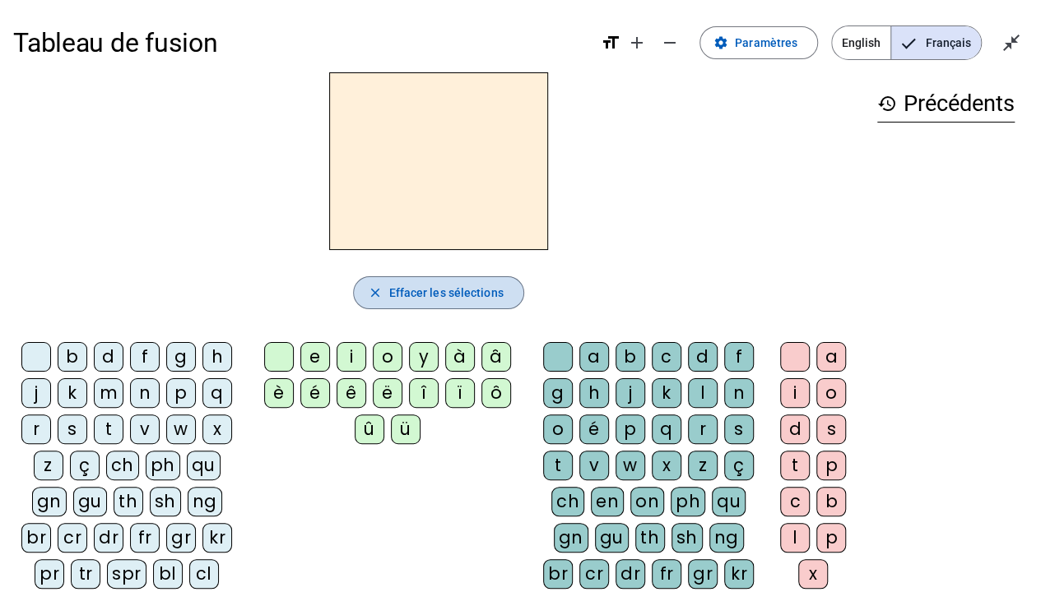
click at [433, 296] on span "Effacer les sélections" at bounding box center [445, 293] width 114 height 20
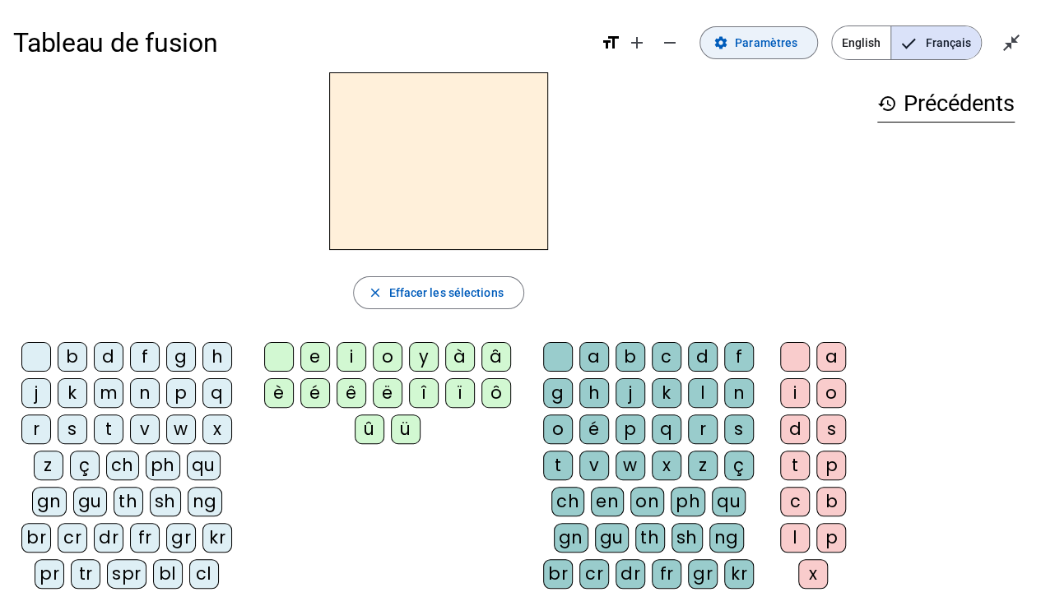
click at [764, 35] on span "Paramètres" at bounding box center [766, 43] width 63 height 20
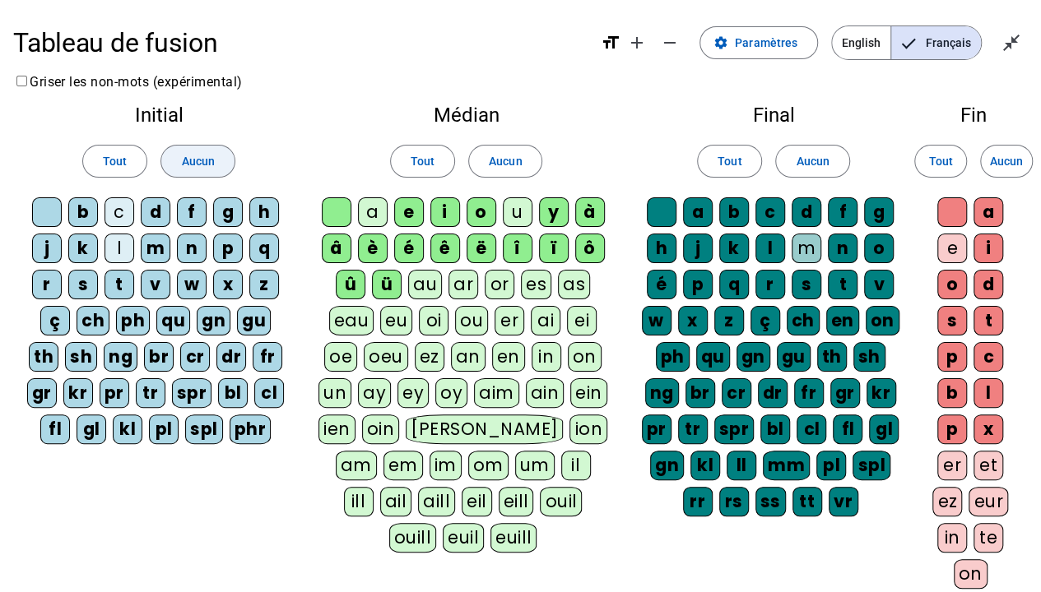
click at [199, 160] on span "Aucun" at bounding box center [197, 161] width 33 height 20
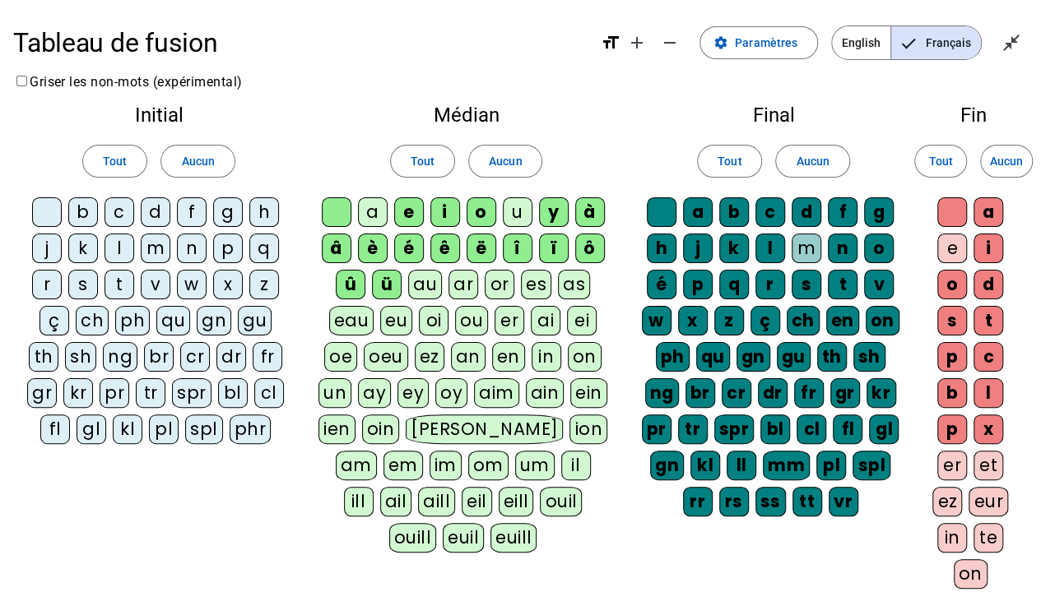
click at [122, 214] on div "c" at bounding box center [120, 212] width 30 height 30
click at [121, 247] on div "l" at bounding box center [120, 249] width 30 height 30
click at [496, 168] on span "Aucun" at bounding box center [505, 161] width 33 height 20
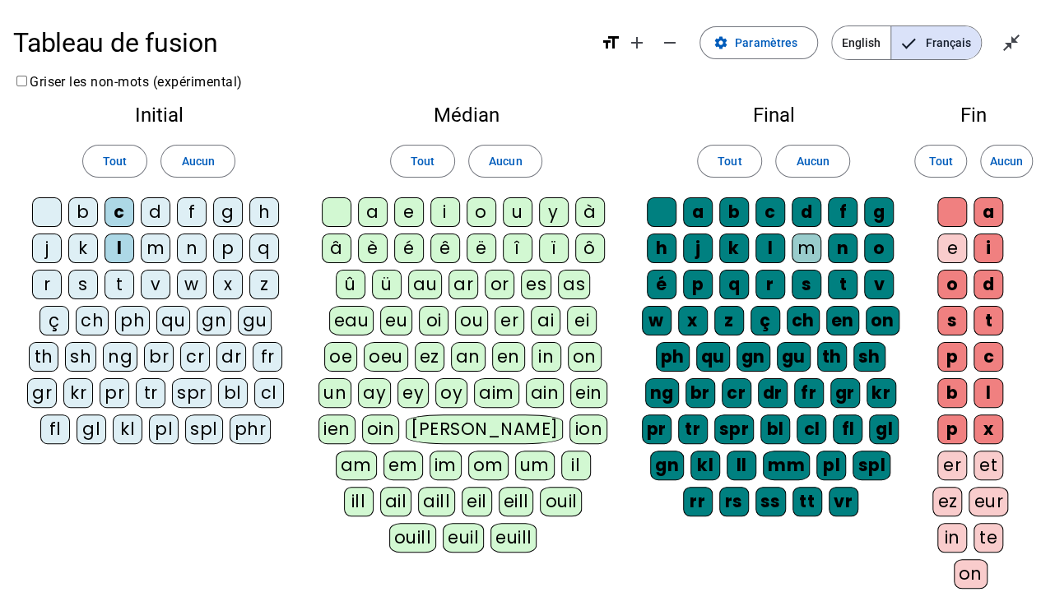
click at [369, 207] on div "a" at bounding box center [373, 212] width 30 height 30
click at [823, 160] on span "Aucun" at bounding box center [812, 161] width 33 height 20
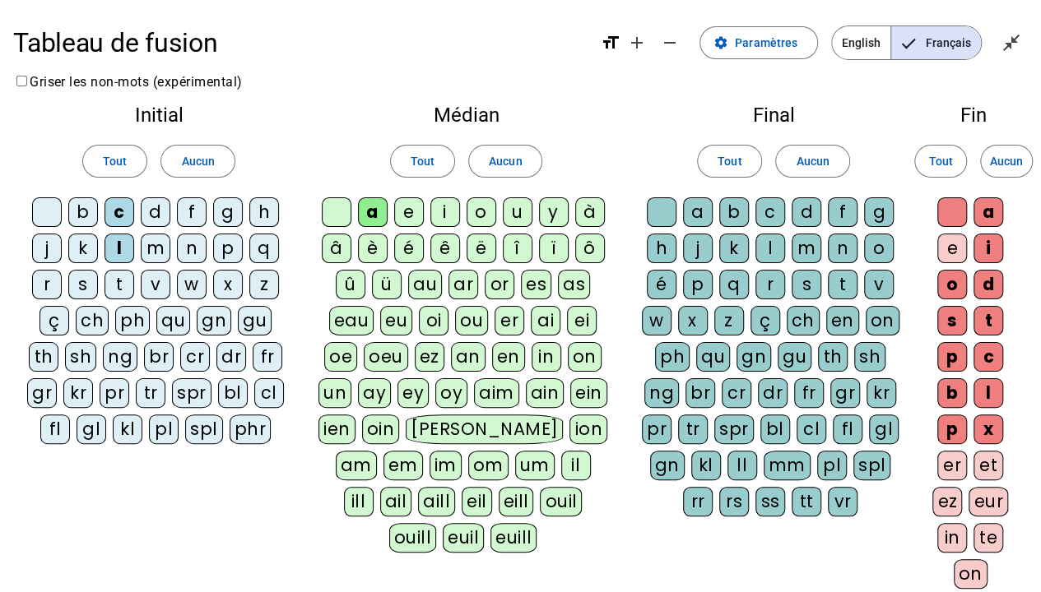
click at [805, 247] on div "m" at bounding box center [807, 249] width 30 height 30
click at [1009, 157] on span "Aucun" at bounding box center [1006, 161] width 33 height 20
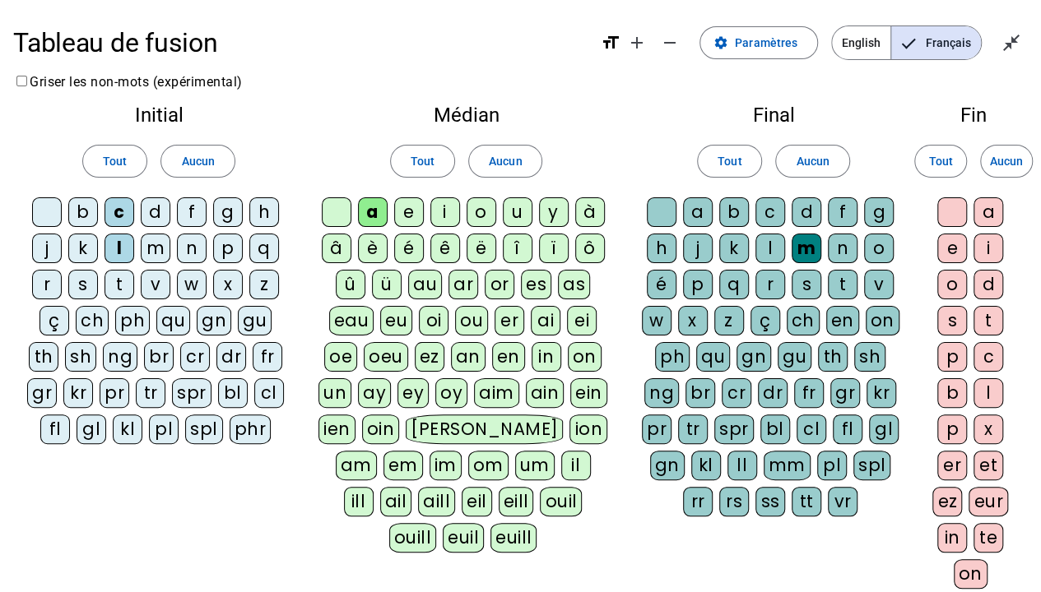
click at [948, 245] on div "e" at bounding box center [952, 249] width 30 height 30
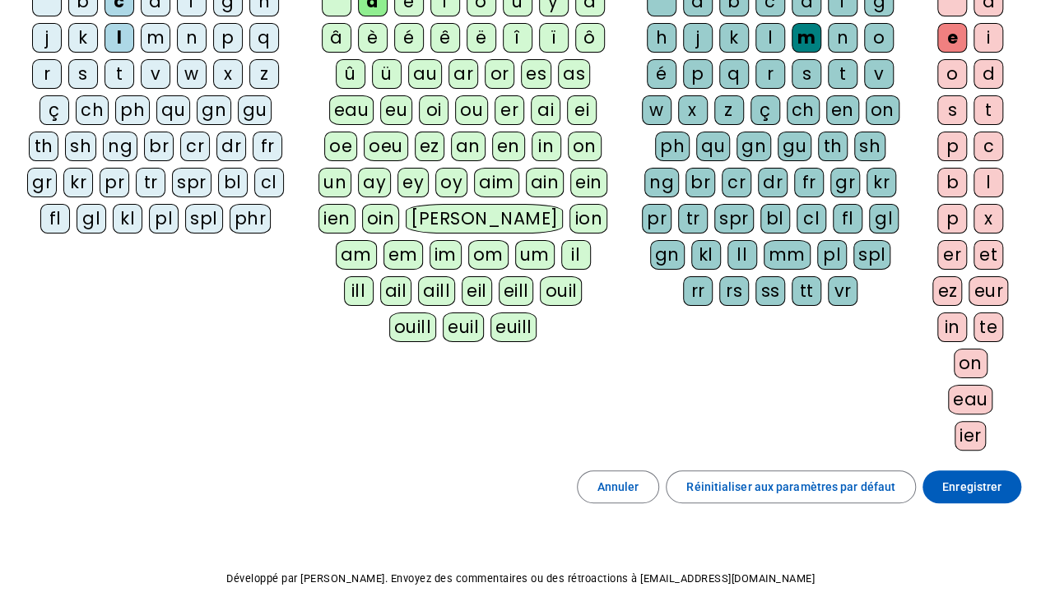
scroll to position [247, 0]
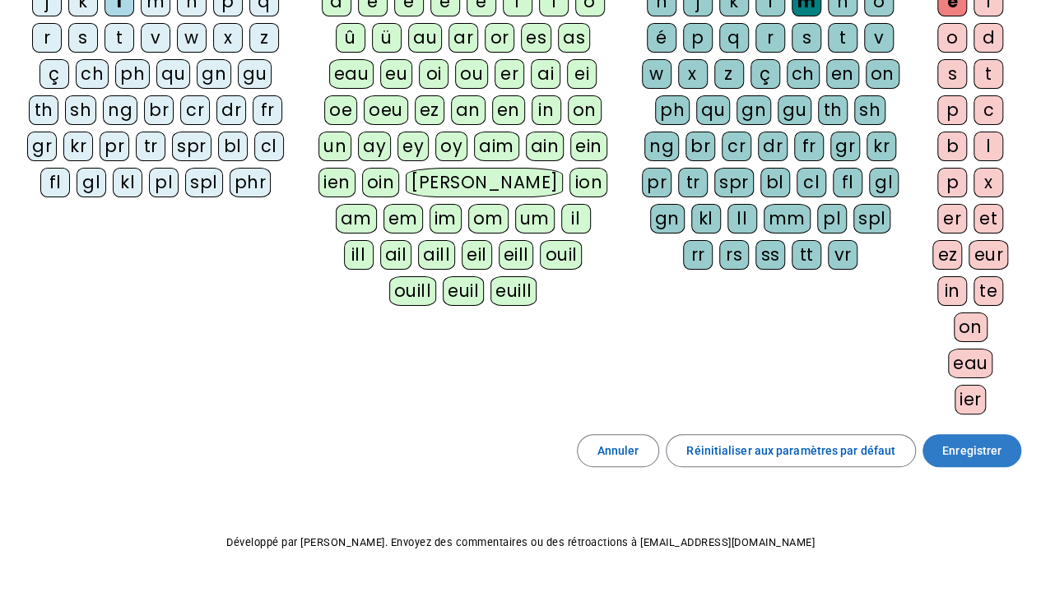
click at [966, 441] on span "Enregistrer" at bounding box center [971, 451] width 59 height 20
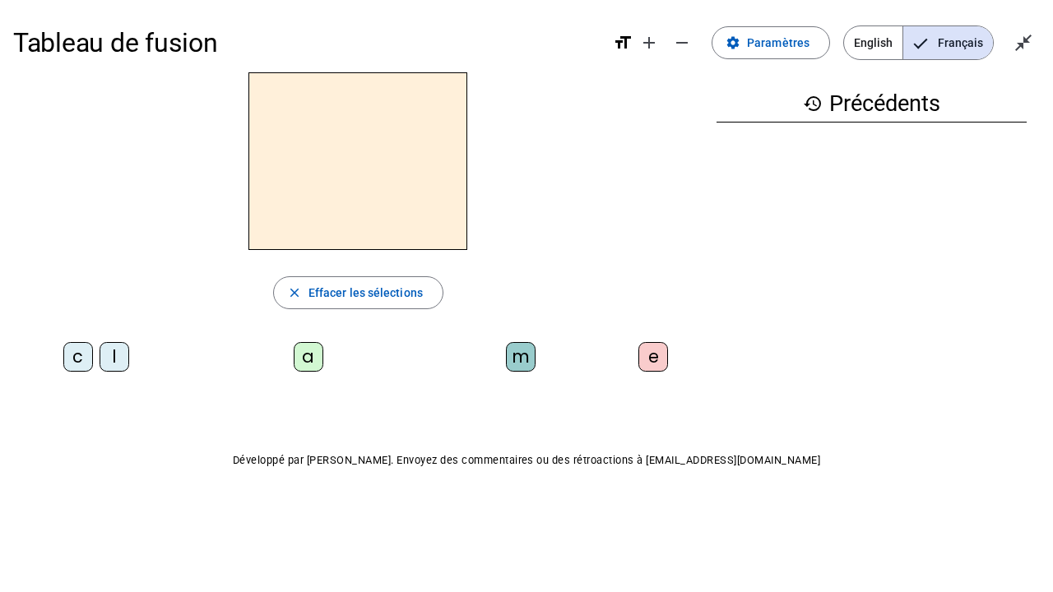
click at [76, 357] on div "c" at bounding box center [78, 357] width 30 height 30
click at [111, 354] on div "l" at bounding box center [115, 357] width 30 height 30
click at [310, 355] on div "a" at bounding box center [309, 357] width 30 height 30
click at [523, 354] on div "m" at bounding box center [521, 357] width 30 height 30
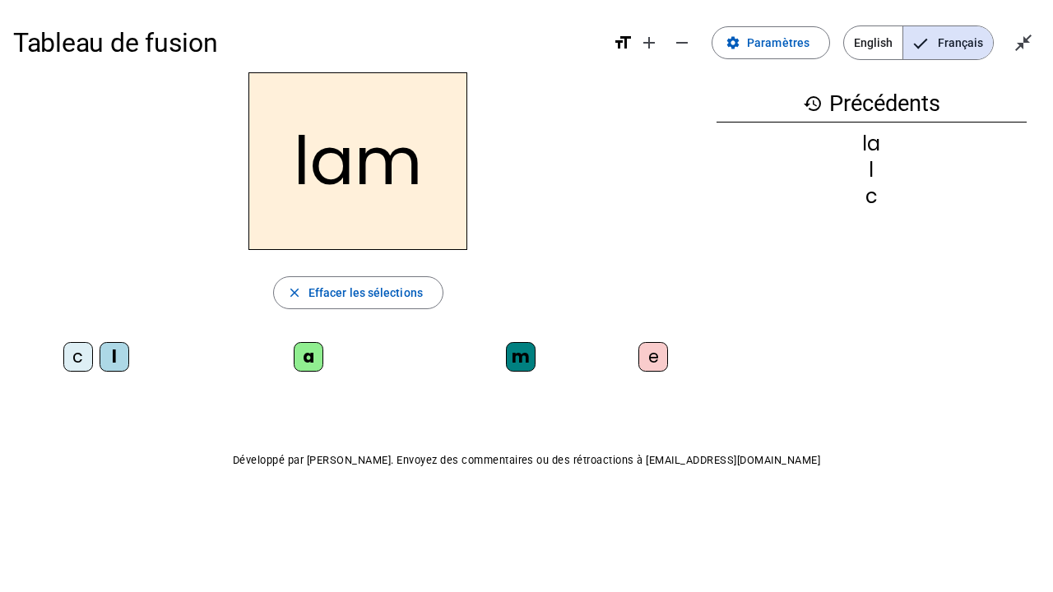
click at [652, 355] on div "e" at bounding box center [654, 357] width 30 height 30
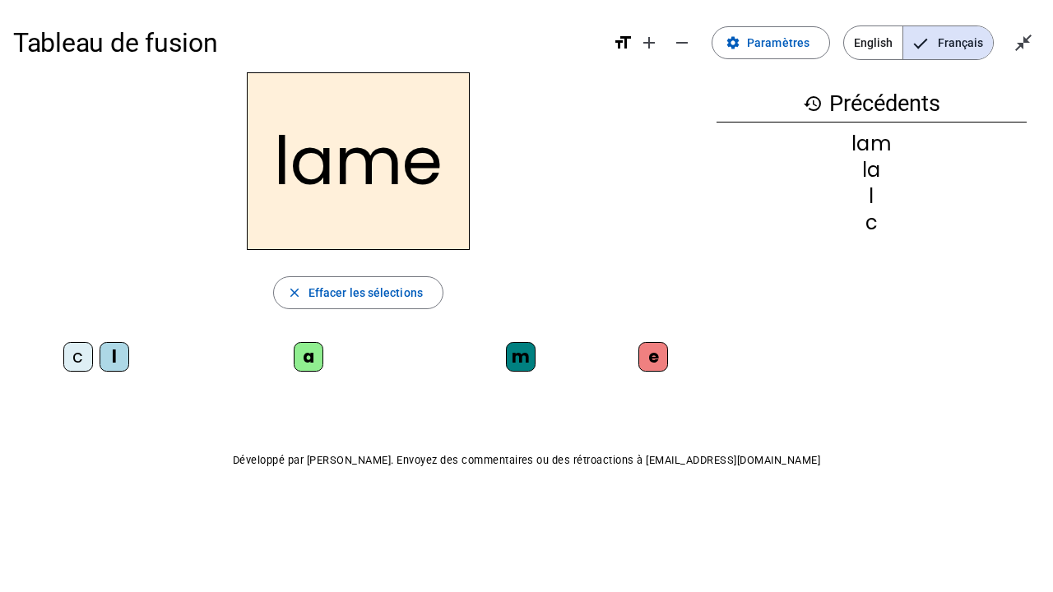
click at [75, 351] on div "c" at bounding box center [78, 357] width 30 height 30
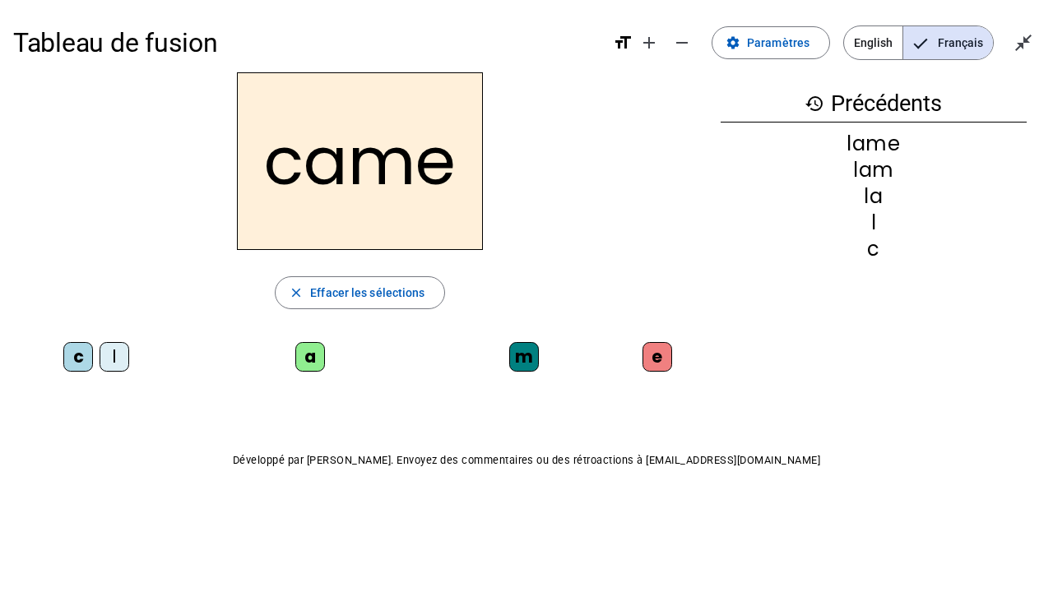
click at [115, 355] on div "l" at bounding box center [115, 357] width 30 height 30
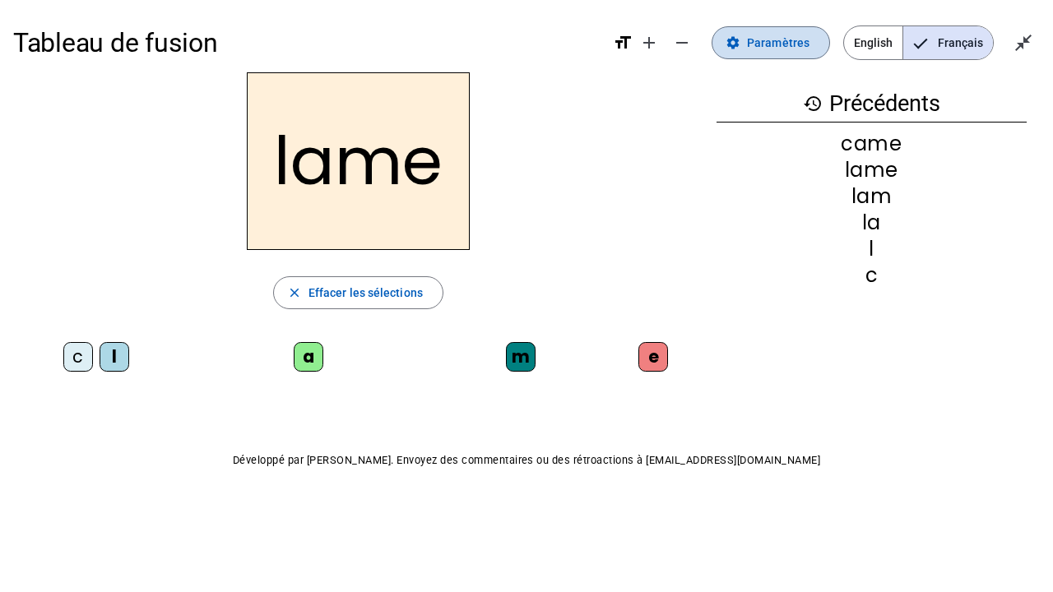
click at [775, 44] on span "Paramètres" at bounding box center [778, 43] width 63 height 20
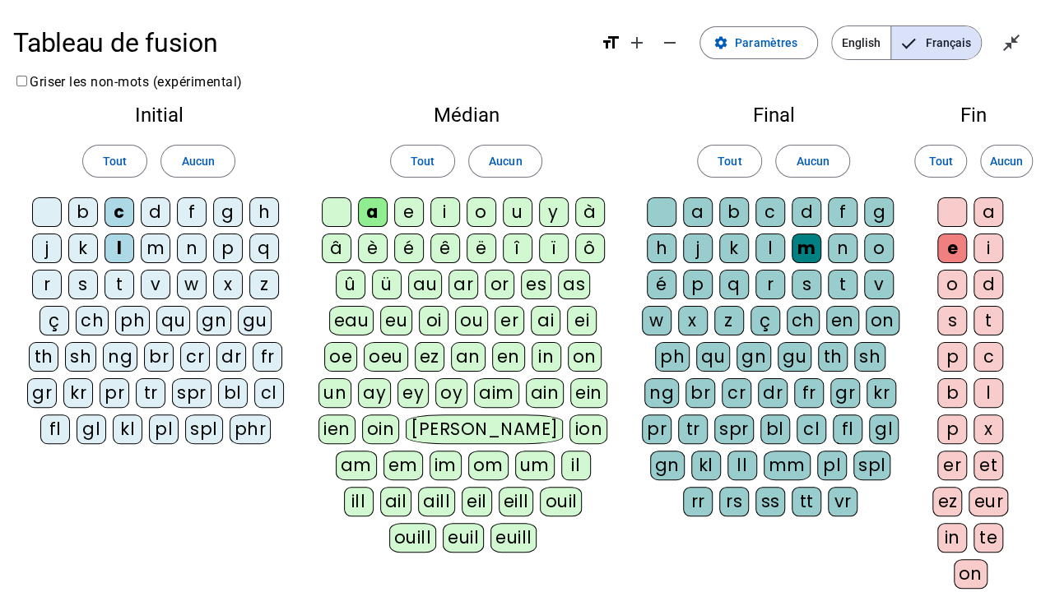
click at [156, 207] on div "d" at bounding box center [156, 212] width 30 height 30
click at [842, 249] on div "n" at bounding box center [843, 249] width 30 height 30
click at [874, 211] on div "g" at bounding box center [879, 212] width 30 height 30
click at [699, 278] on div "p" at bounding box center [698, 285] width 30 height 30
click at [803, 280] on div "s" at bounding box center [807, 285] width 30 height 30
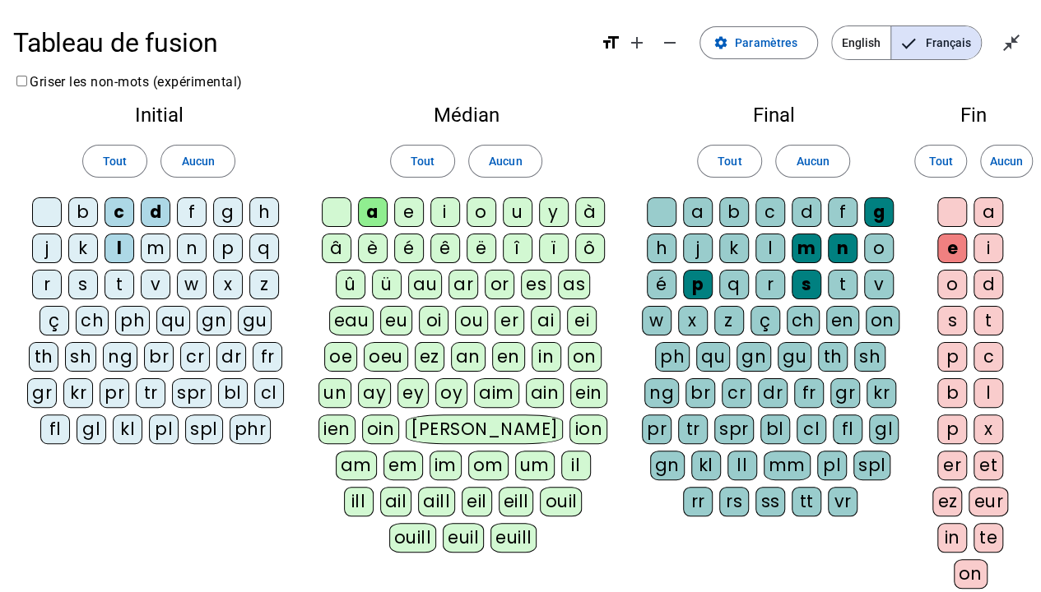
click at [509, 210] on div "u" at bounding box center [518, 212] width 30 height 30
click at [772, 245] on div "l" at bounding box center [770, 249] width 30 height 30
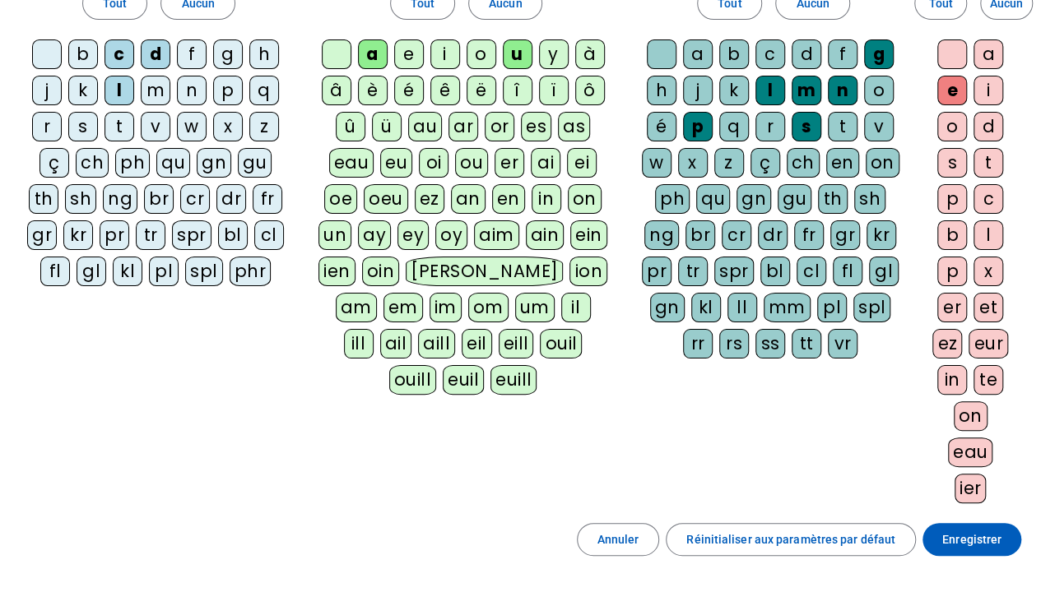
scroll to position [247, 0]
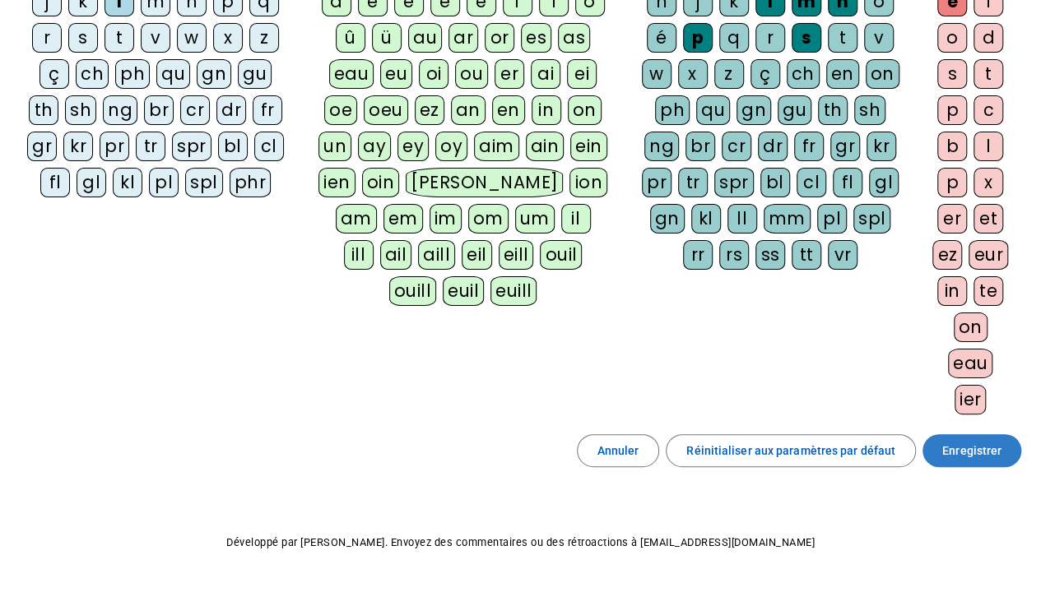
click at [979, 446] on span "Enregistrer" at bounding box center [971, 451] width 59 height 20
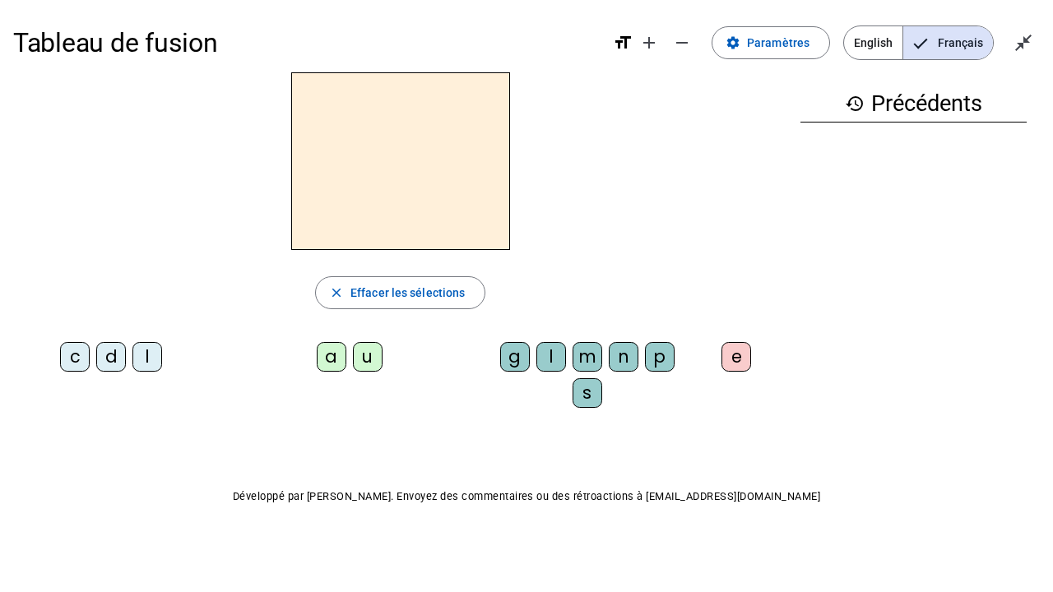
click at [145, 352] on div "l" at bounding box center [147, 357] width 30 height 30
click at [329, 357] on div "a" at bounding box center [332, 357] width 30 height 30
click at [581, 352] on div "m" at bounding box center [588, 357] width 30 height 30
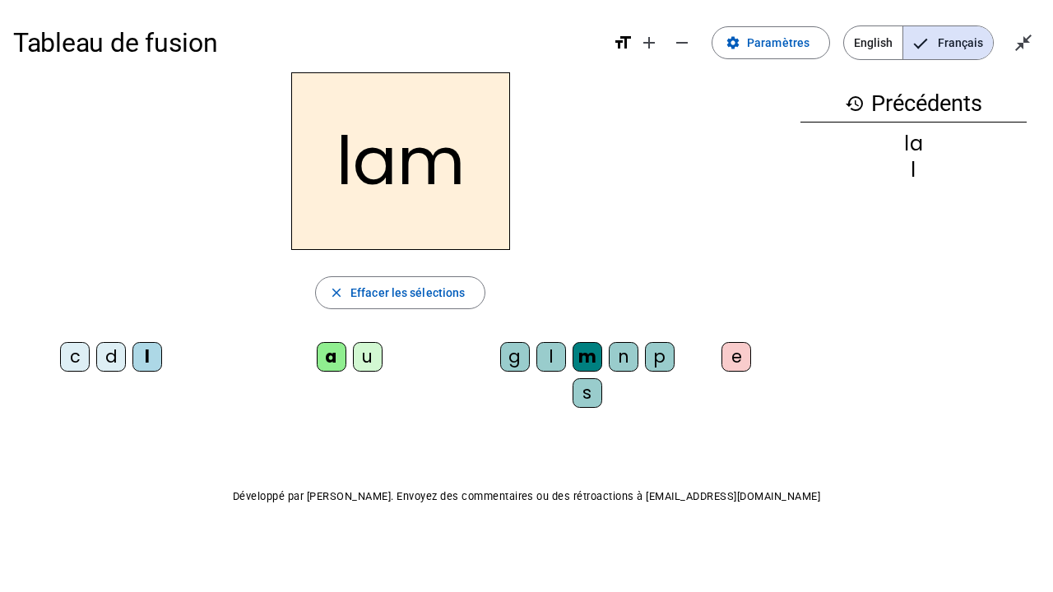
click at [740, 349] on div "e" at bounding box center [737, 357] width 30 height 30
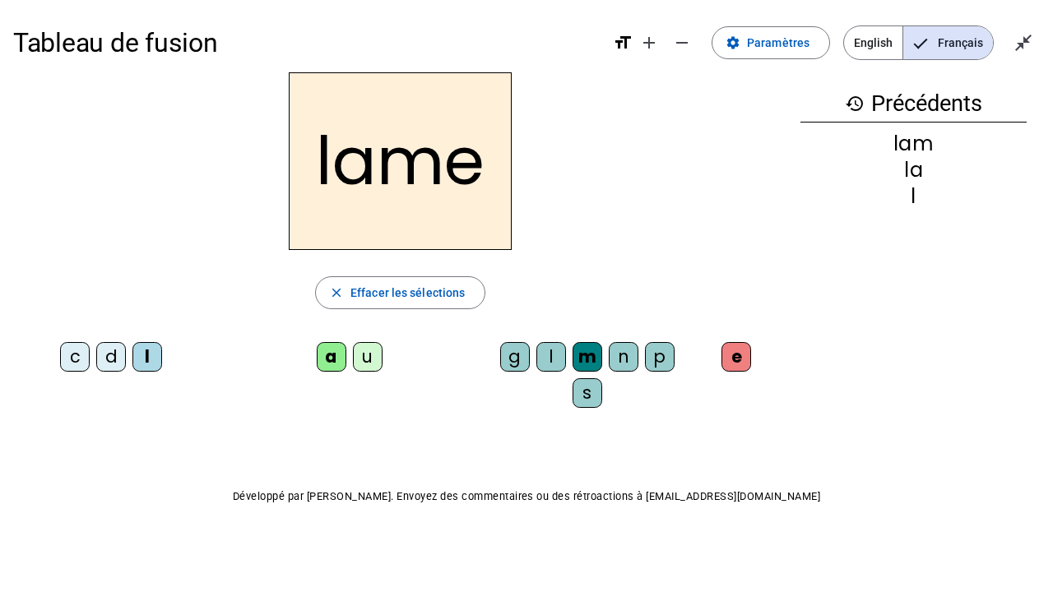
click at [110, 359] on div "d" at bounding box center [111, 357] width 30 height 30
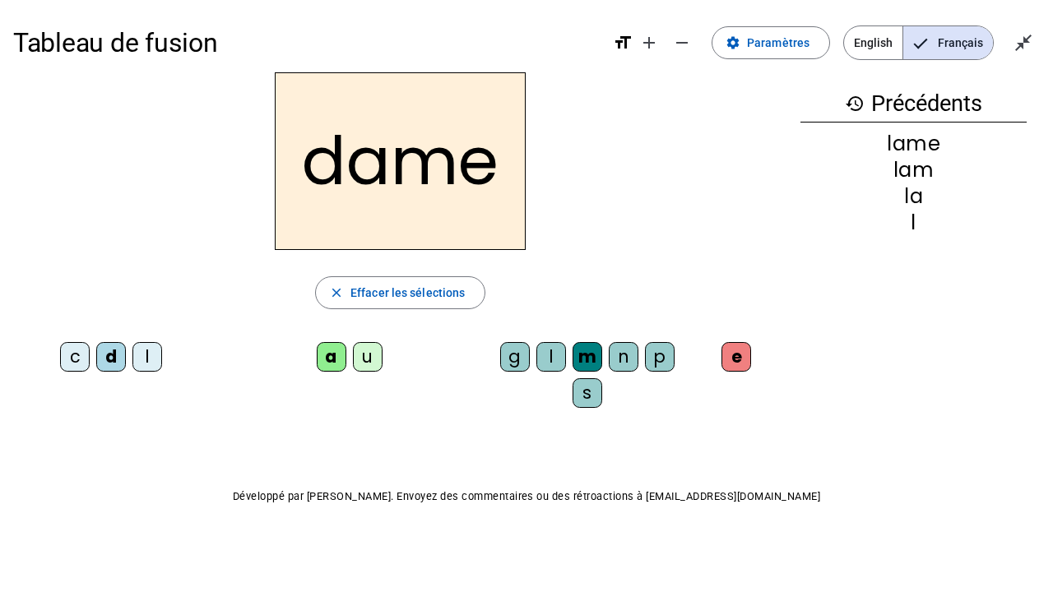
click at [80, 354] on div "c" at bounding box center [75, 357] width 30 height 30
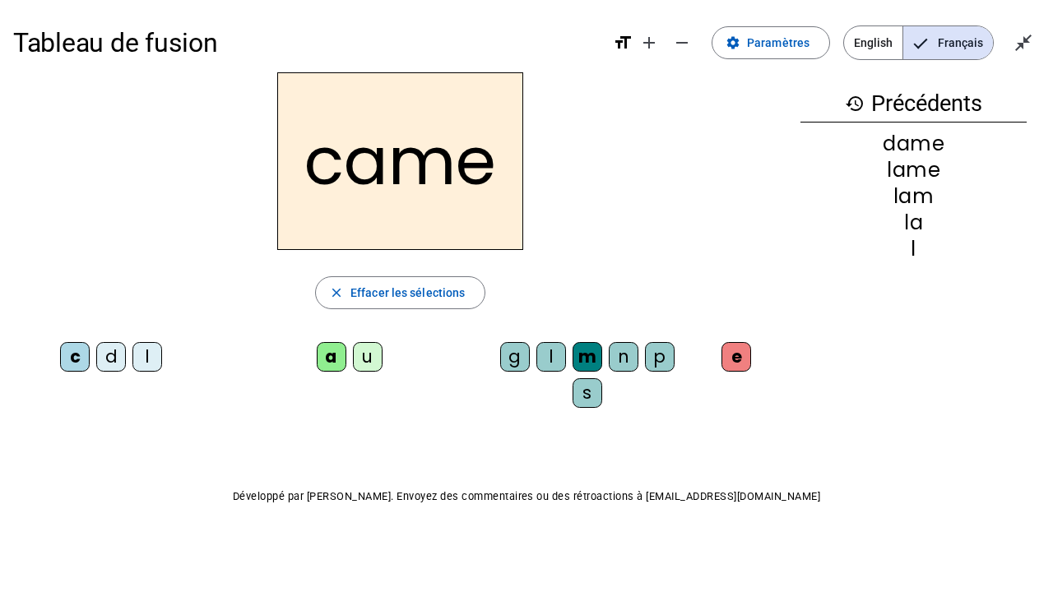
click at [617, 357] on div "n" at bounding box center [624, 357] width 30 height 30
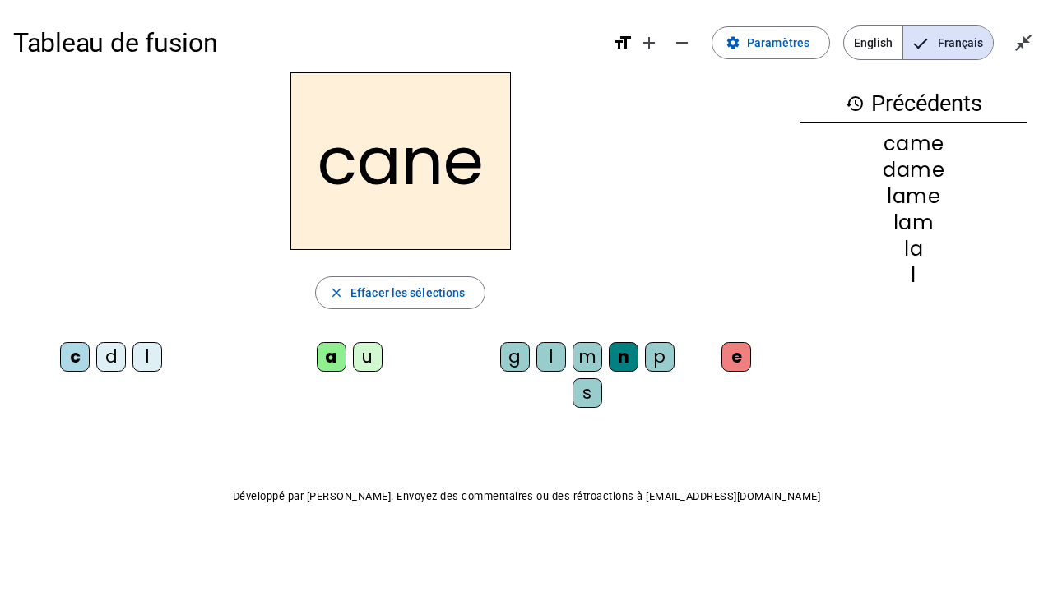
click at [658, 360] on div "p" at bounding box center [660, 357] width 30 height 30
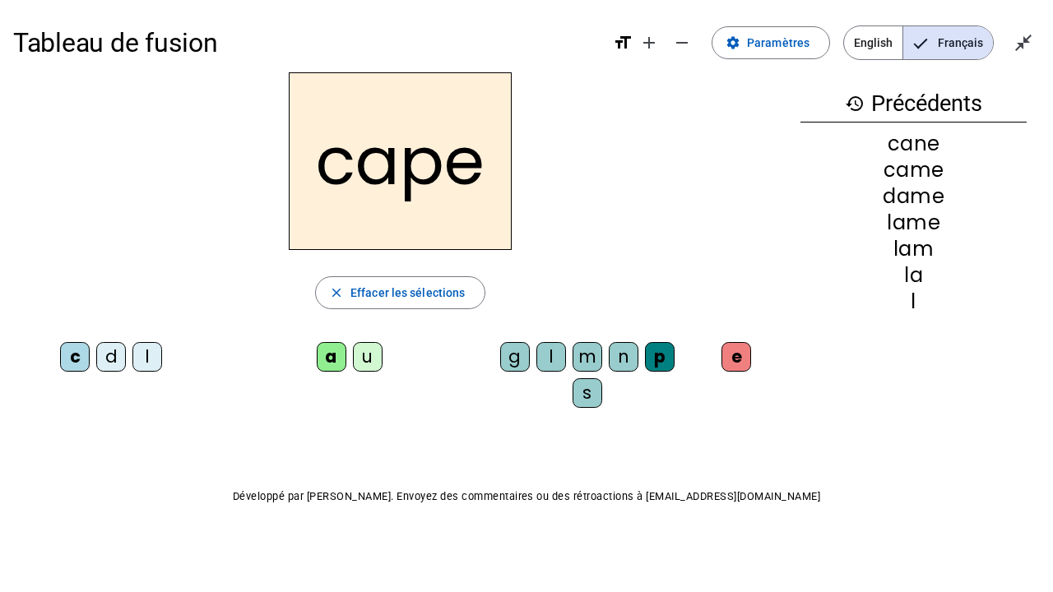
click at [517, 355] on div "g" at bounding box center [515, 357] width 30 height 30
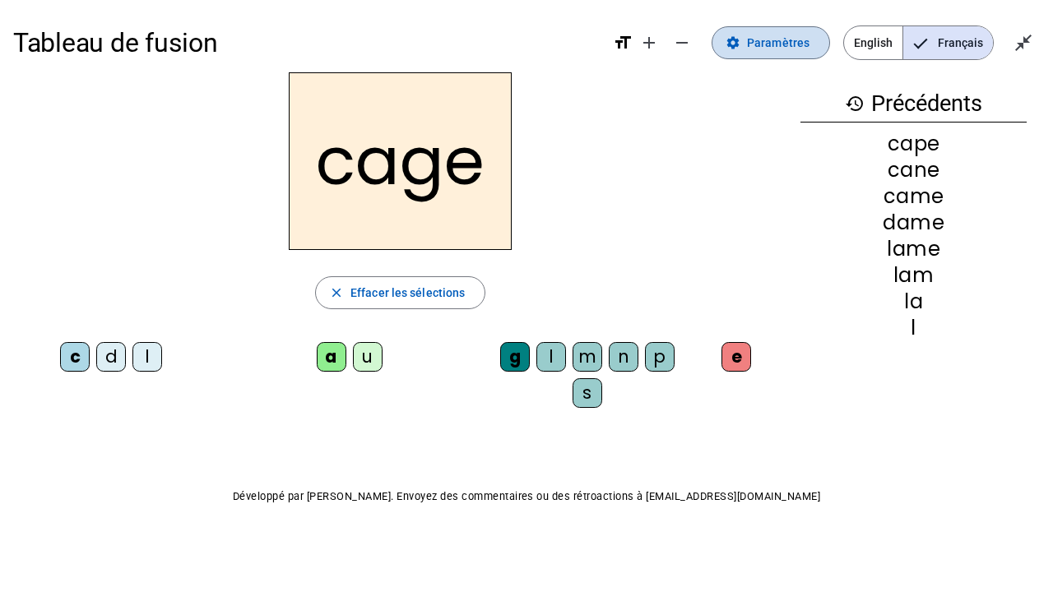
click at [775, 39] on span "Paramètres" at bounding box center [778, 43] width 63 height 20
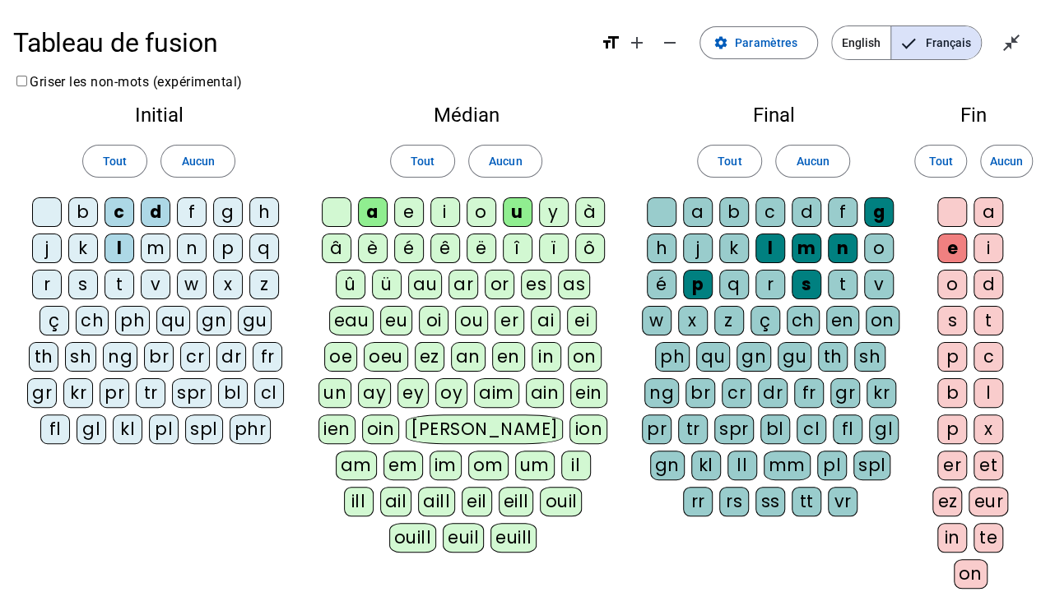
click at [229, 247] on div "p" at bounding box center [228, 249] width 30 height 30
click at [81, 273] on div "s" at bounding box center [83, 285] width 30 height 30
click at [160, 244] on div "m" at bounding box center [156, 249] width 30 height 30
click at [263, 387] on div "cl" at bounding box center [269, 394] width 30 height 30
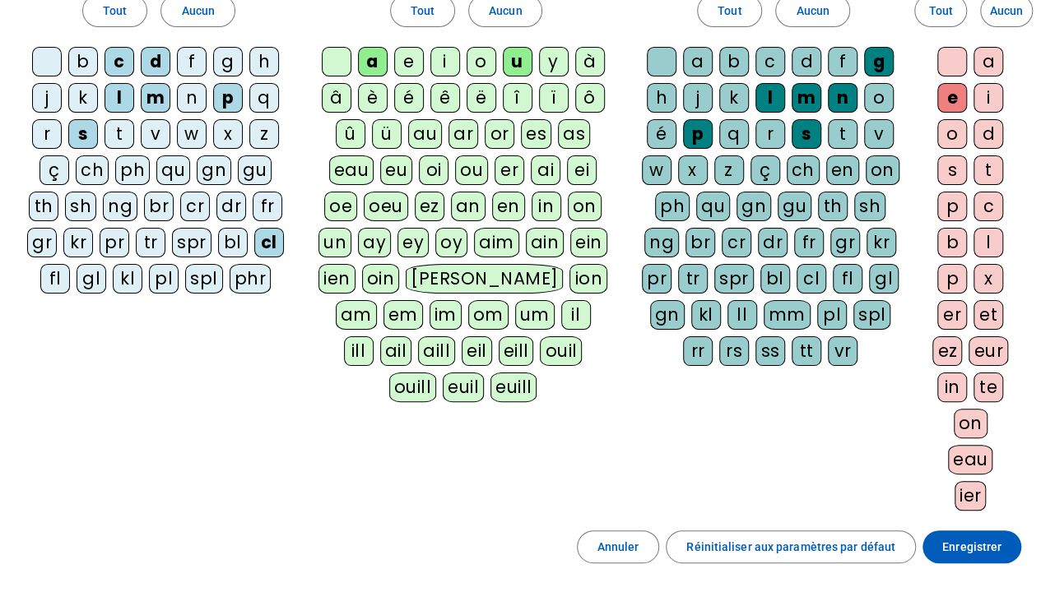
scroll to position [165, 0]
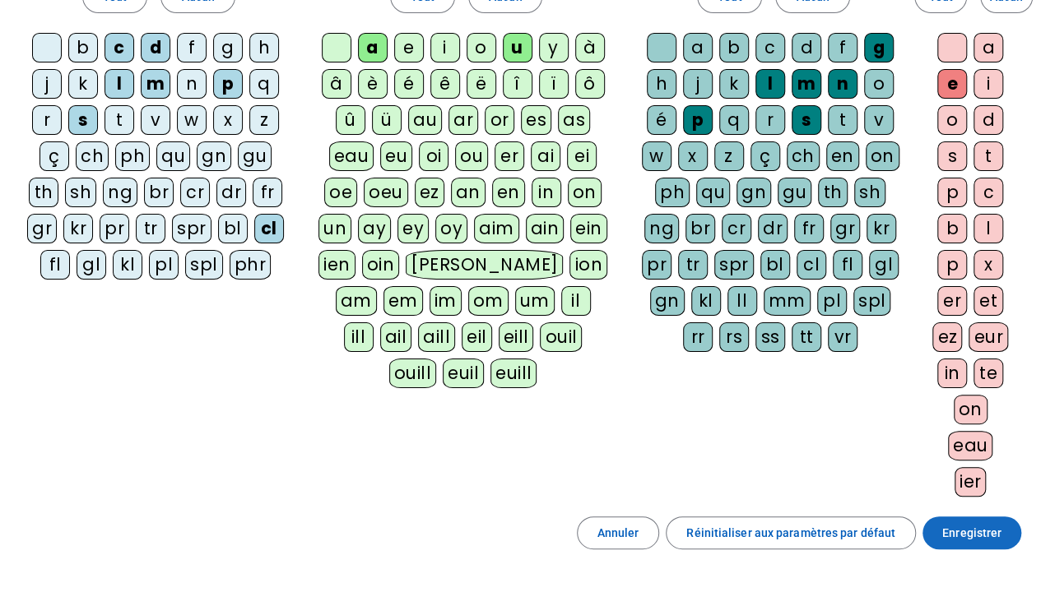
click at [968, 459] on span "Enregistrer" at bounding box center [971, 533] width 59 height 20
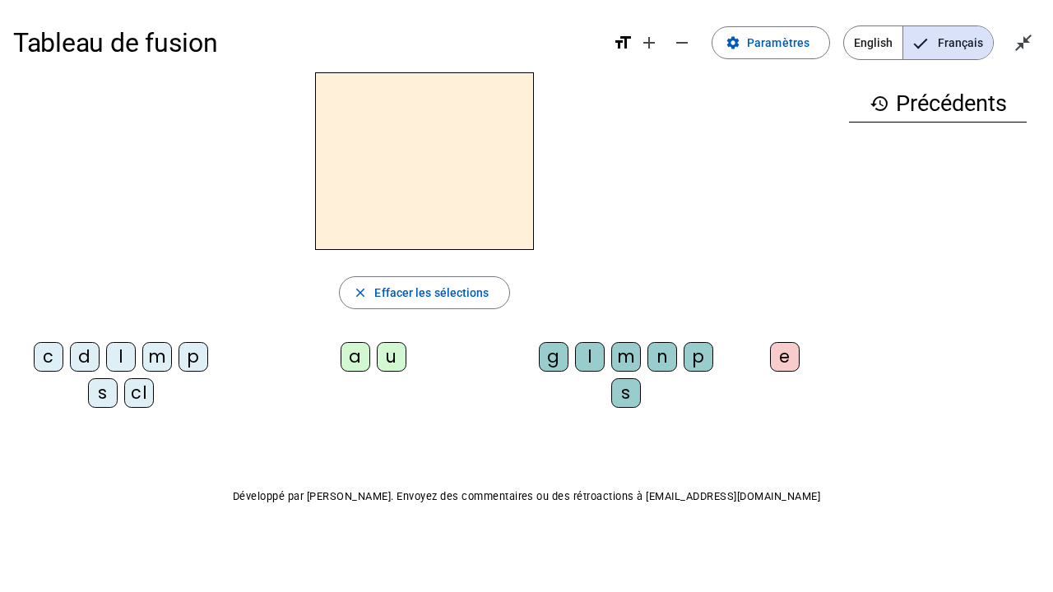
click at [136, 393] on div "cl" at bounding box center [139, 394] width 30 height 30
click at [351, 355] on div "a" at bounding box center [356, 357] width 30 height 30
click at [619, 352] on div "m" at bounding box center [626, 357] width 30 height 30
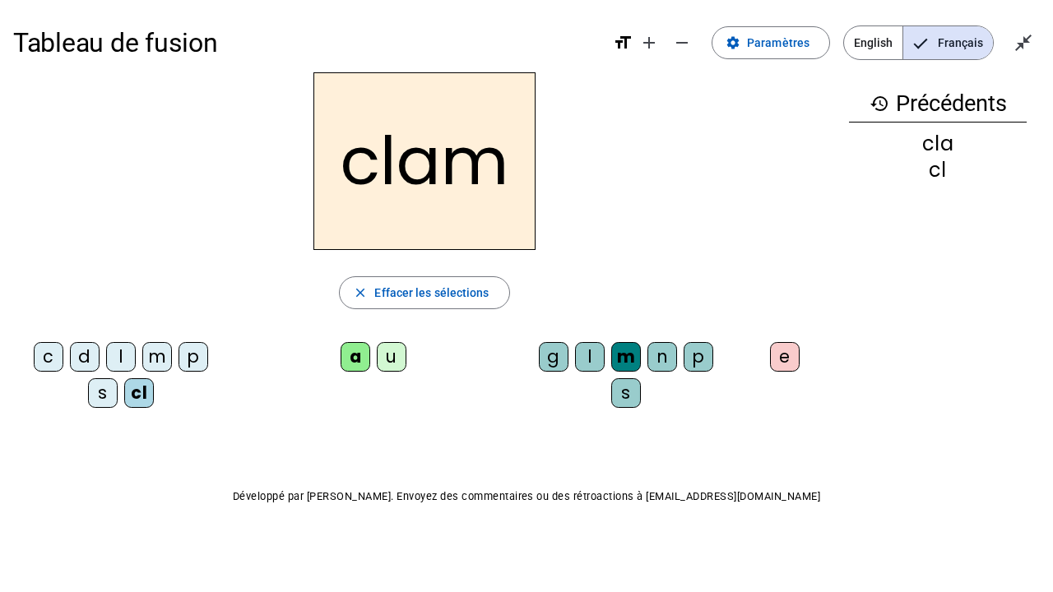
click at [789, 353] on div "e" at bounding box center [785, 357] width 30 height 30
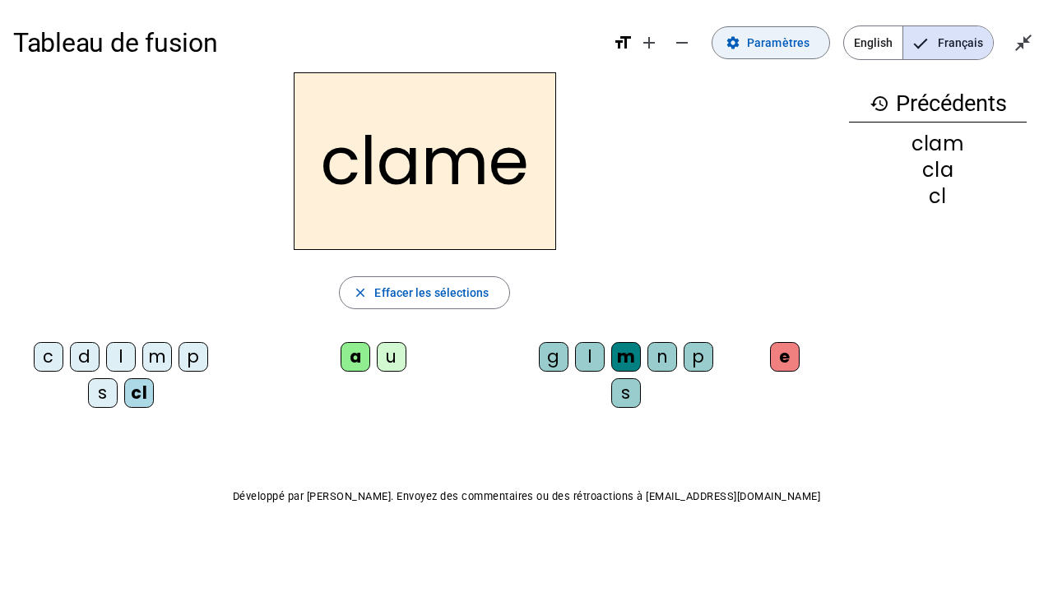
click at [775, 44] on span "Paramètres" at bounding box center [778, 43] width 63 height 20
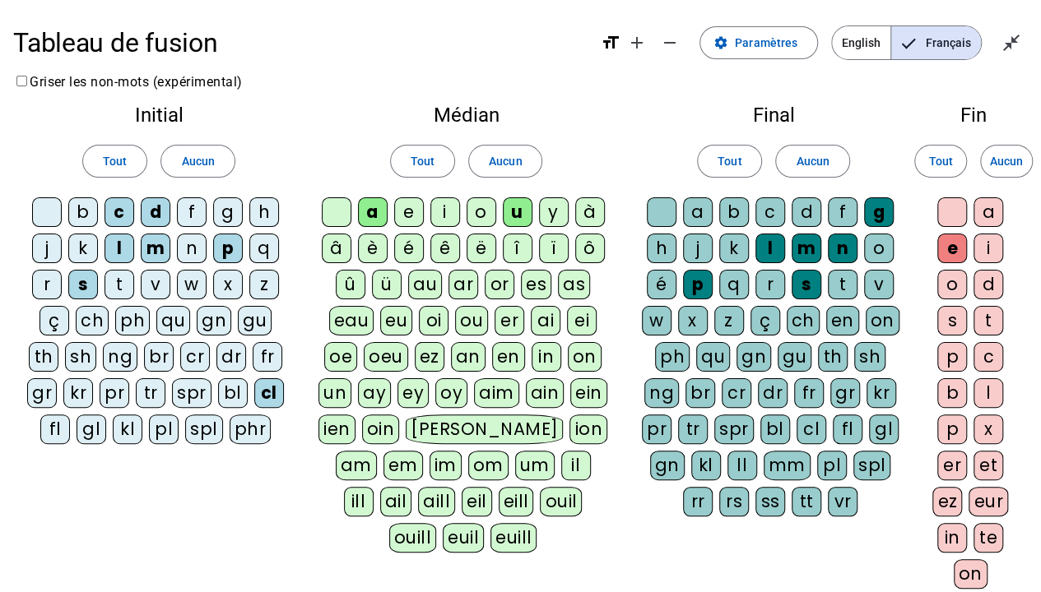
click at [48, 213] on div at bounding box center [47, 212] width 30 height 30
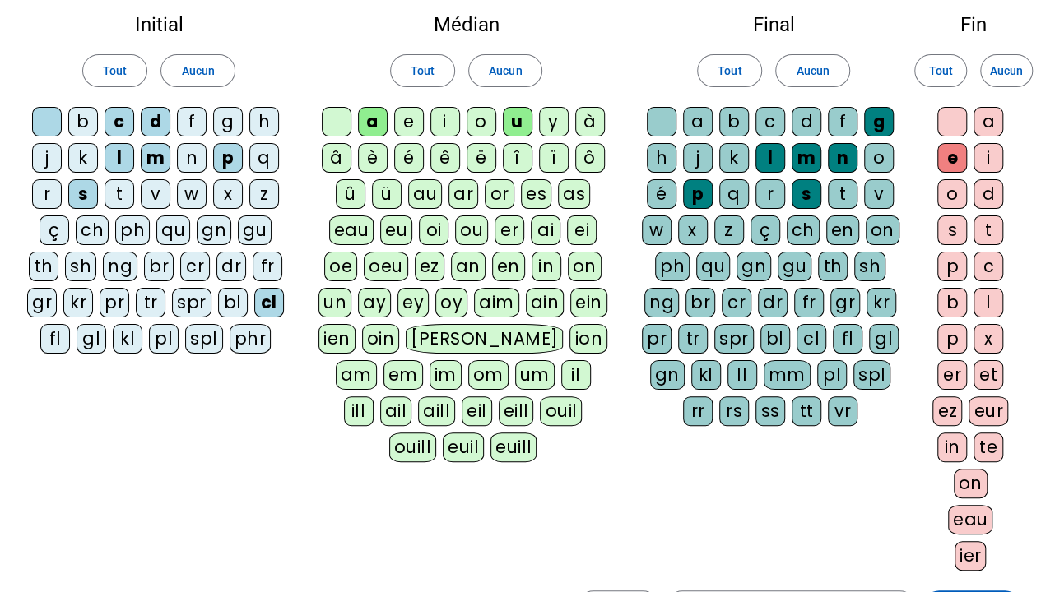
scroll to position [247, 0]
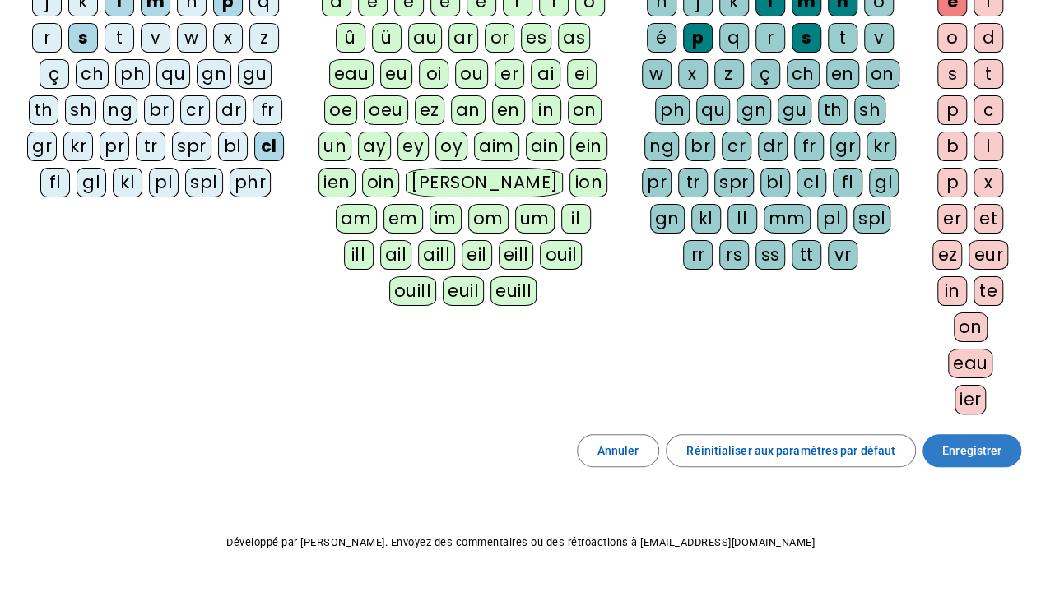
click at [961, 441] on span "Enregistrer" at bounding box center [971, 451] width 59 height 20
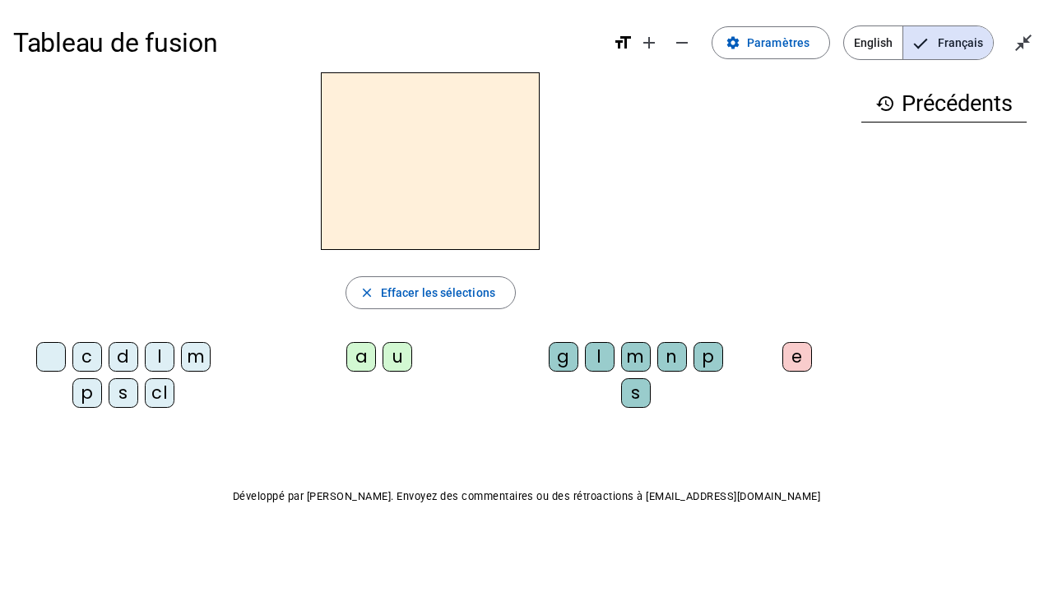
click at [90, 357] on div "c" at bounding box center [87, 357] width 30 height 30
click at [160, 353] on div "l" at bounding box center [160, 357] width 30 height 30
click at [160, 388] on div "cl" at bounding box center [160, 394] width 30 height 30
click at [364, 359] on div "a" at bounding box center [361, 357] width 30 height 30
click at [637, 350] on div "m" at bounding box center [636, 357] width 30 height 30
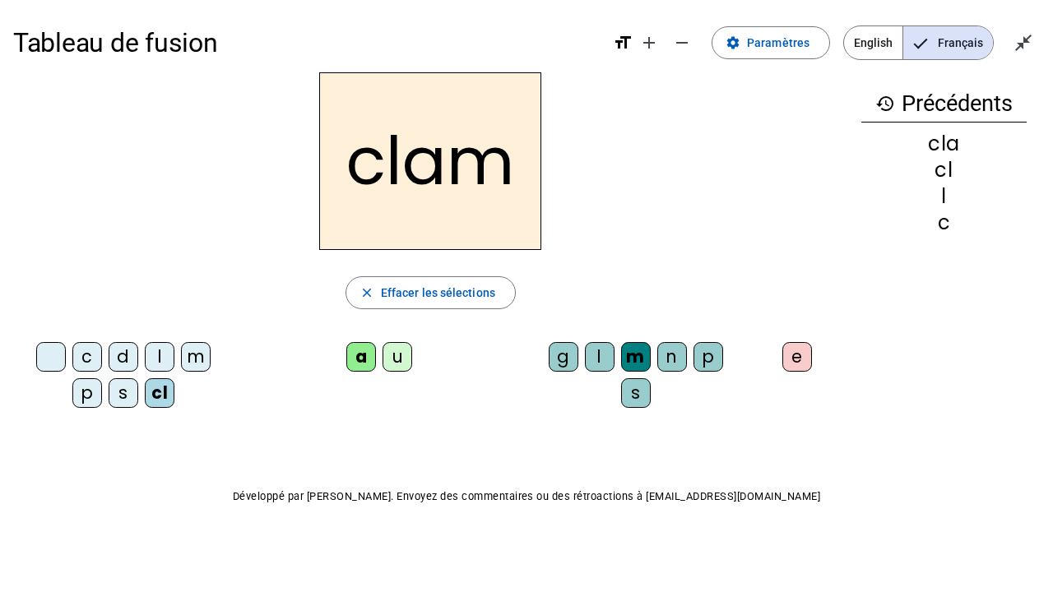
click at [798, 352] on div "e" at bounding box center [798, 357] width 30 height 30
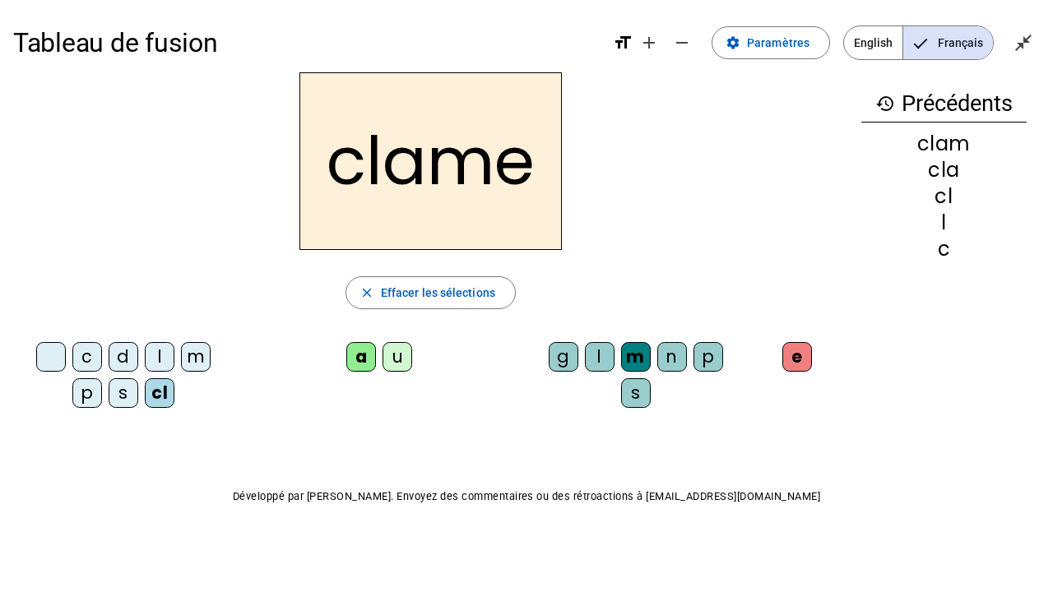
click at [54, 352] on div at bounding box center [51, 357] width 30 height 30
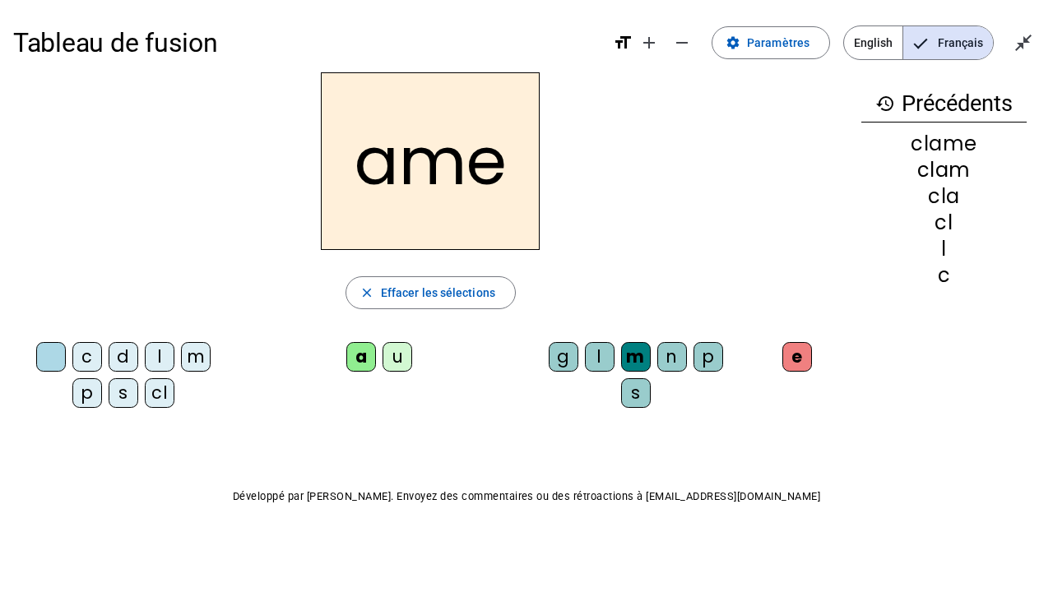
click at [155, 352] on div "l" at bounding box center [160, 357] width 30 height 30
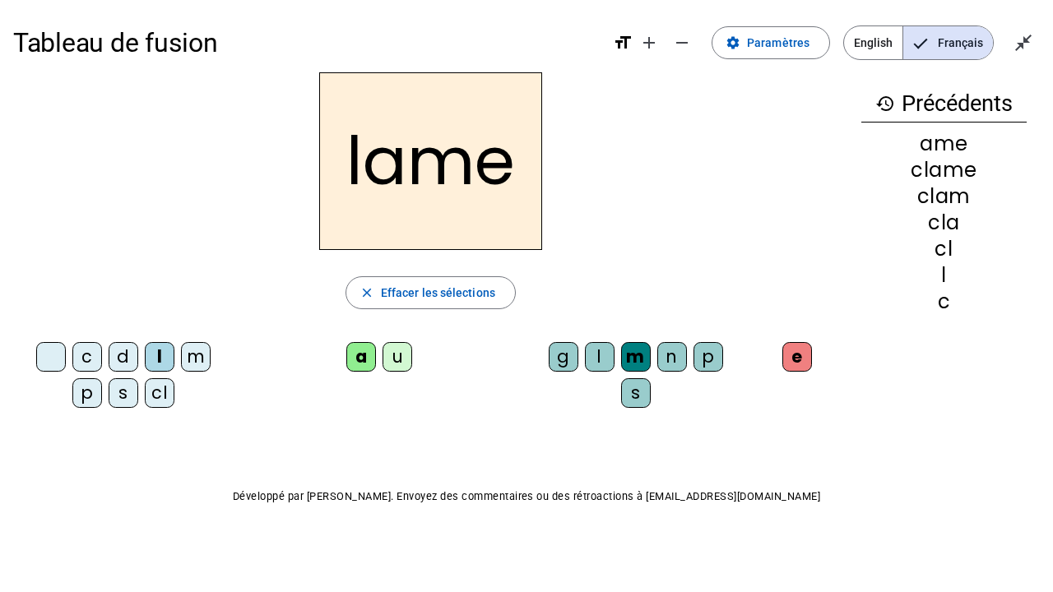
click at [128, 354] on div "d" at bounding box center [124, 357] width 30 height 30
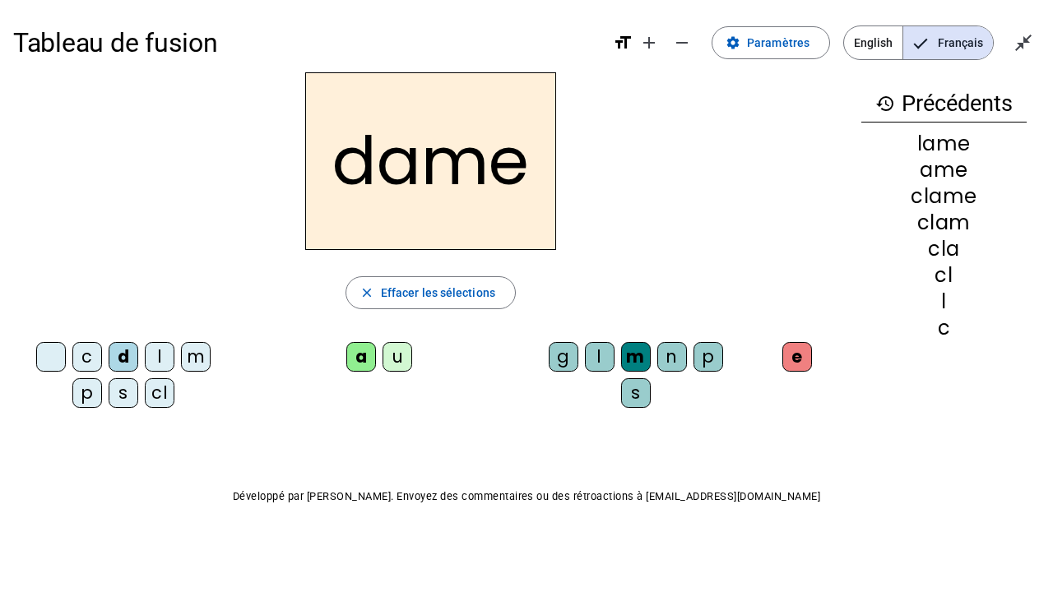
click at [89, 354] on div "c" at bounding box center [87, 357] width 30 height 30
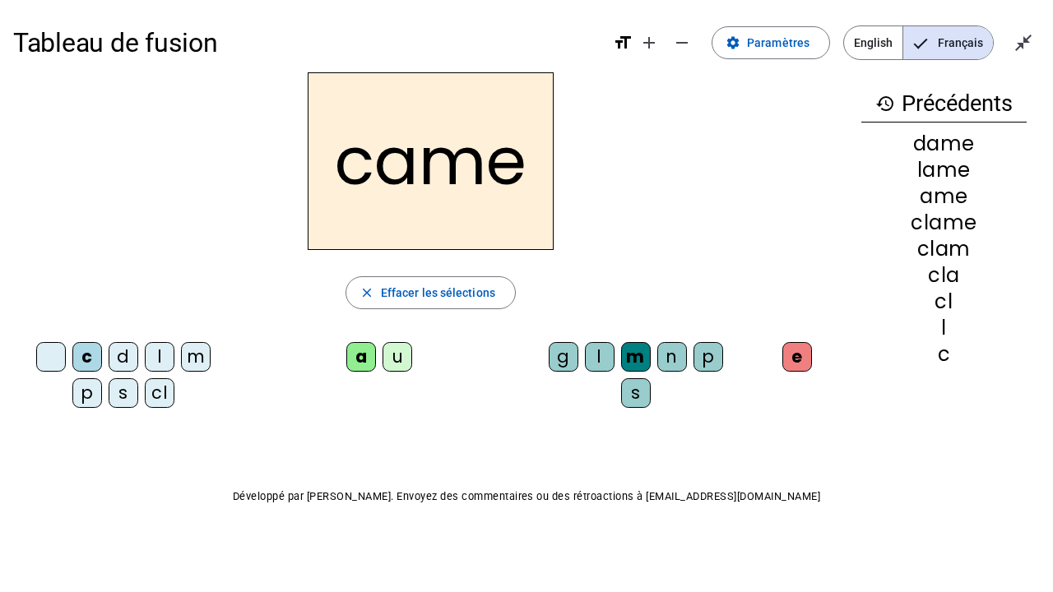
click at [675, 351] on div "n" at bounding box center [672, 357] width 30 height 30
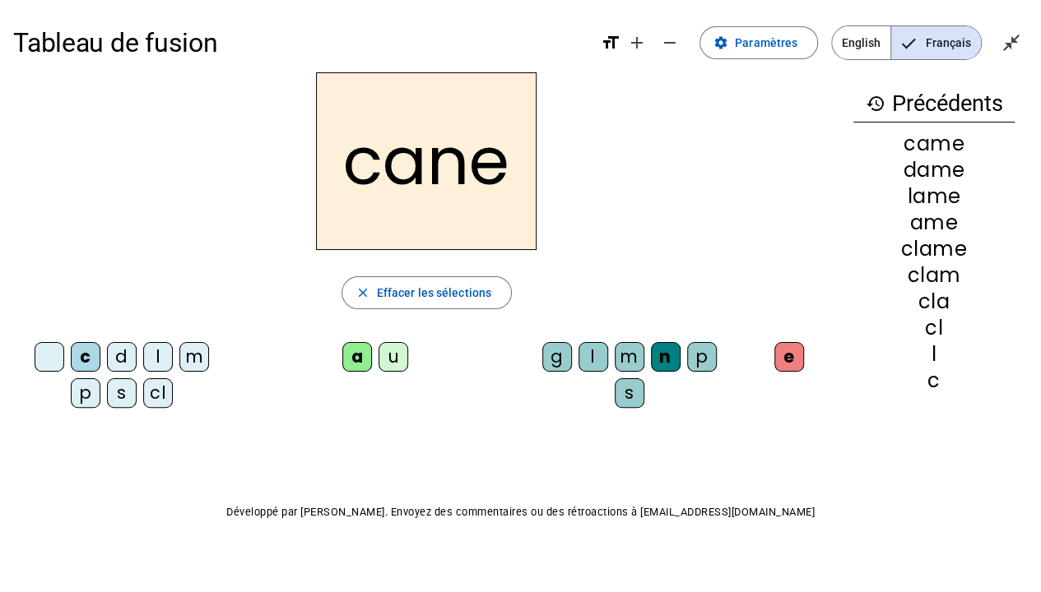
click at [560, 354] on div "g" at bounding box center [557, 357] width 30 height 30
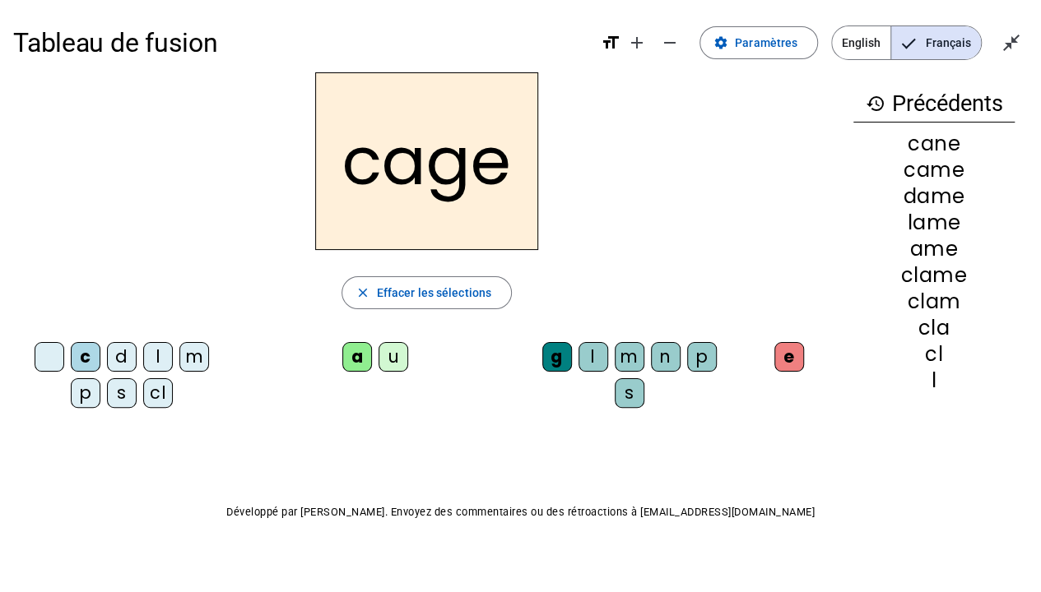
click at [79, 389] on div "p" at bounding box center [86, 394] width 30 height 30
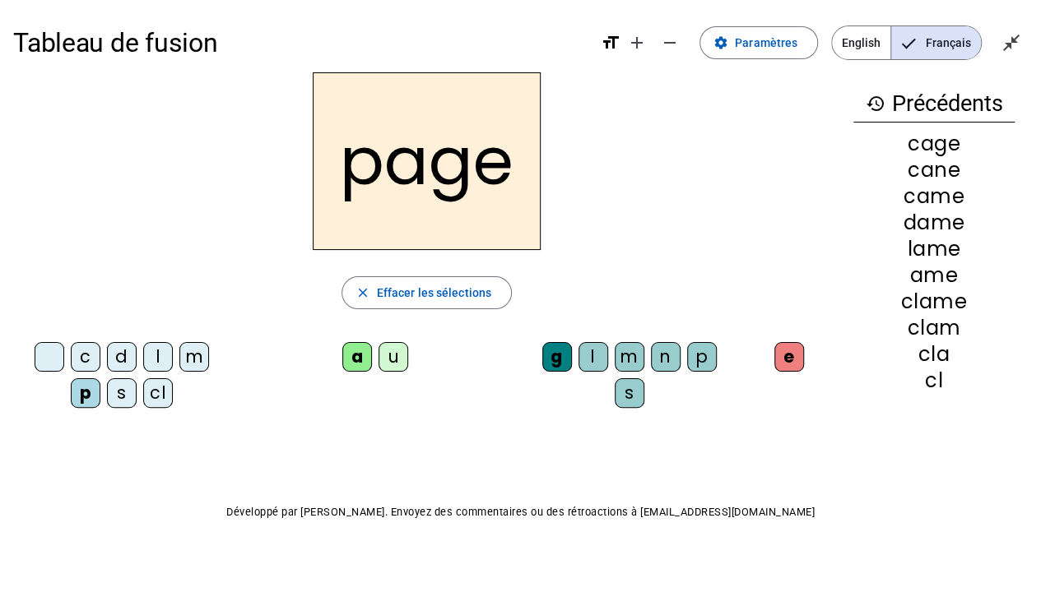
click at [122, 392] on div "s" at bounding box center [122, 394] width 30 height 30
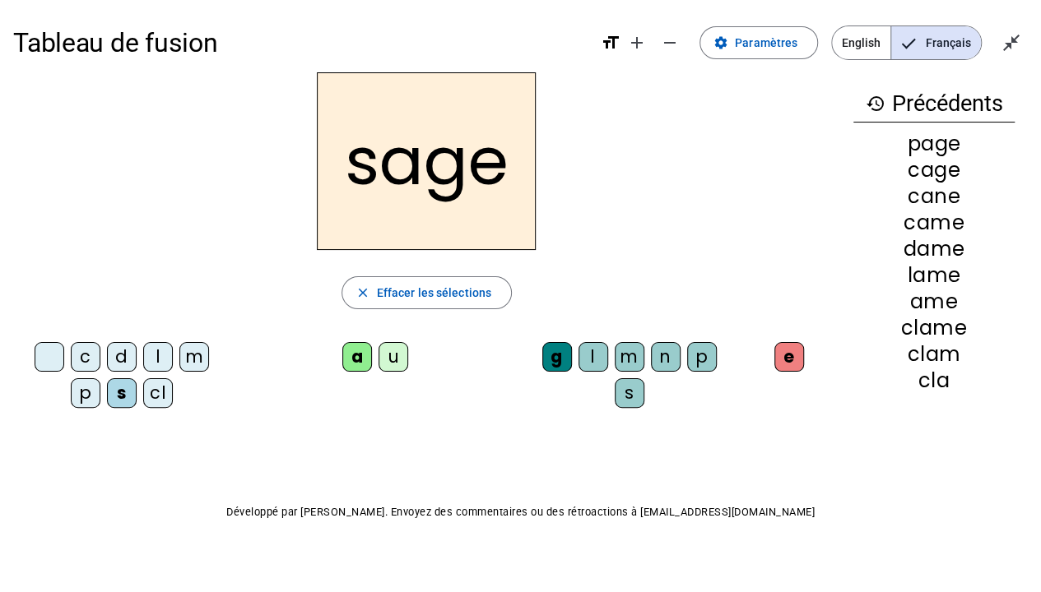
click at [188, 351] on div "m" at bounding box center [194, 357] width 30 height 30
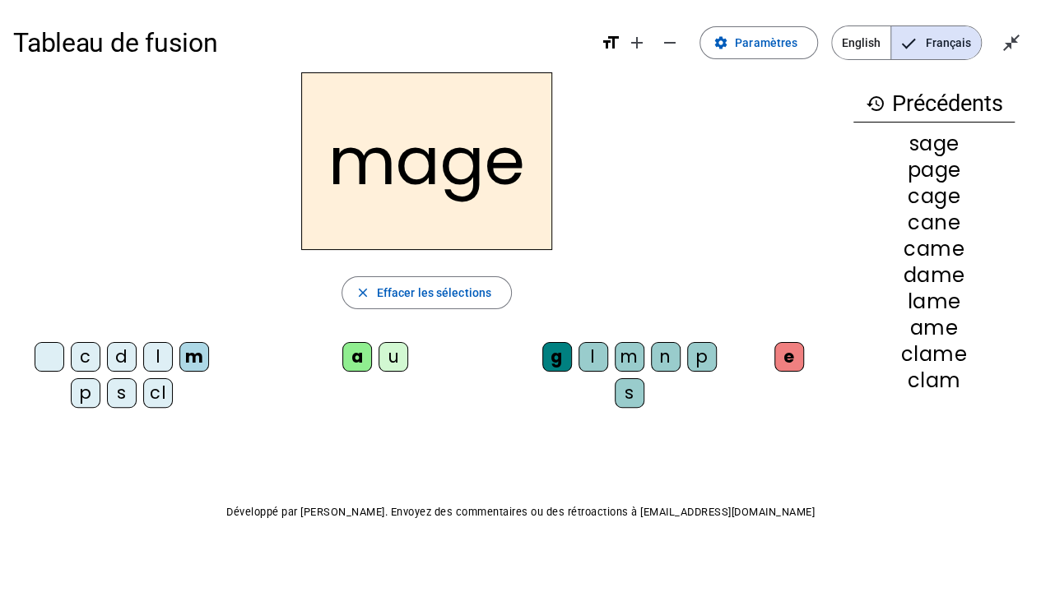
click at [389, 359] on div "u" at bounding box center [394, 357] width 30 height 30
click at [158, 349] on div "l" at bounding box center [158, 357] width 30 height 30
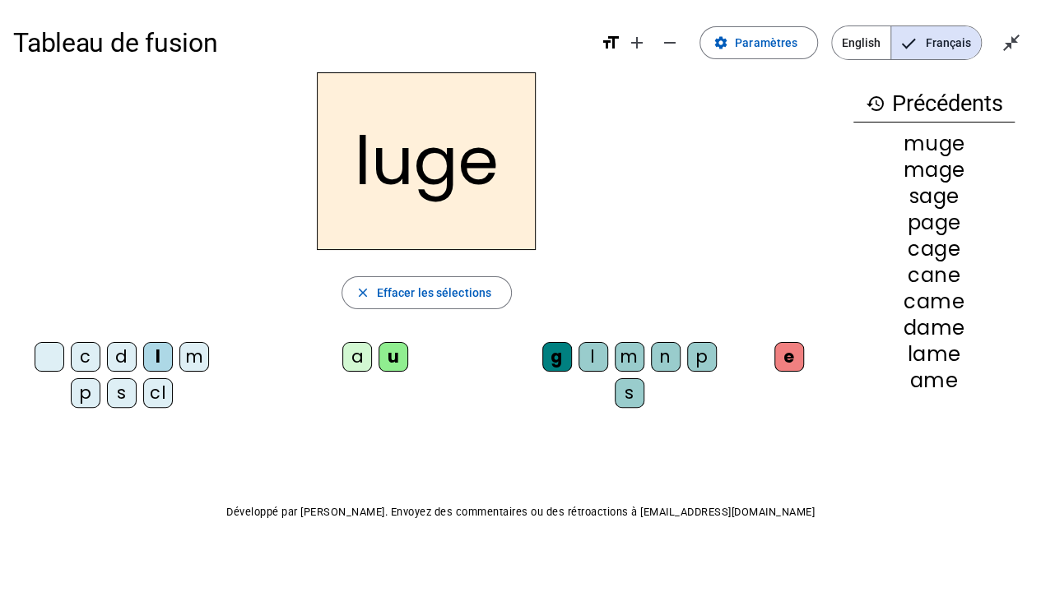
click at [667, 355] on div "n" at bounding box center [666, 357] width 30 height 30
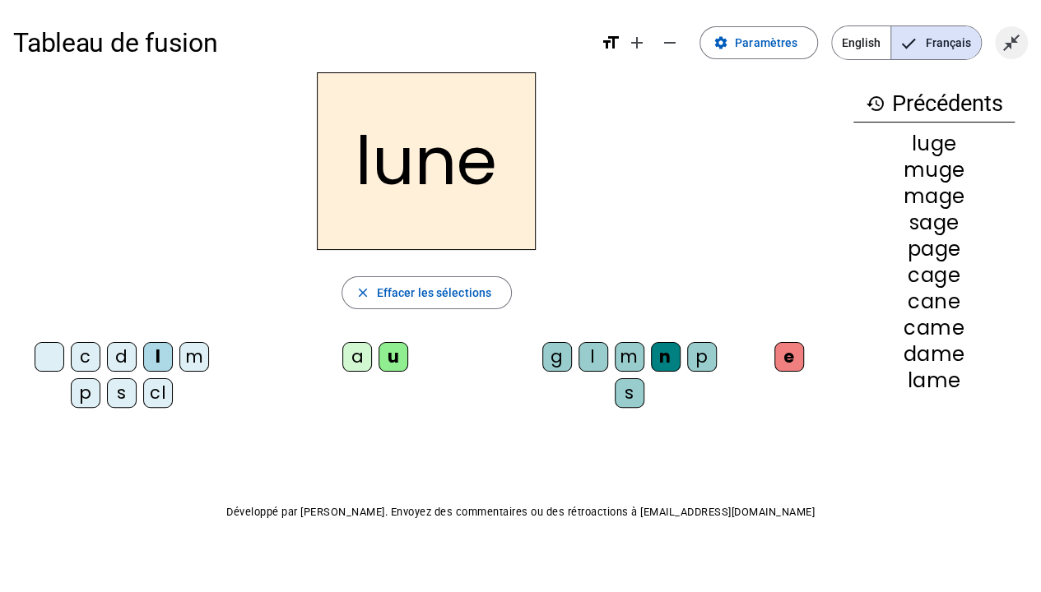
click at [1010, 43] on mat-icon "close_fullscreen" at bounding box center [1011, 43] width 20 height 20
